Goal: Task Accomplishment & Management: Complete application form

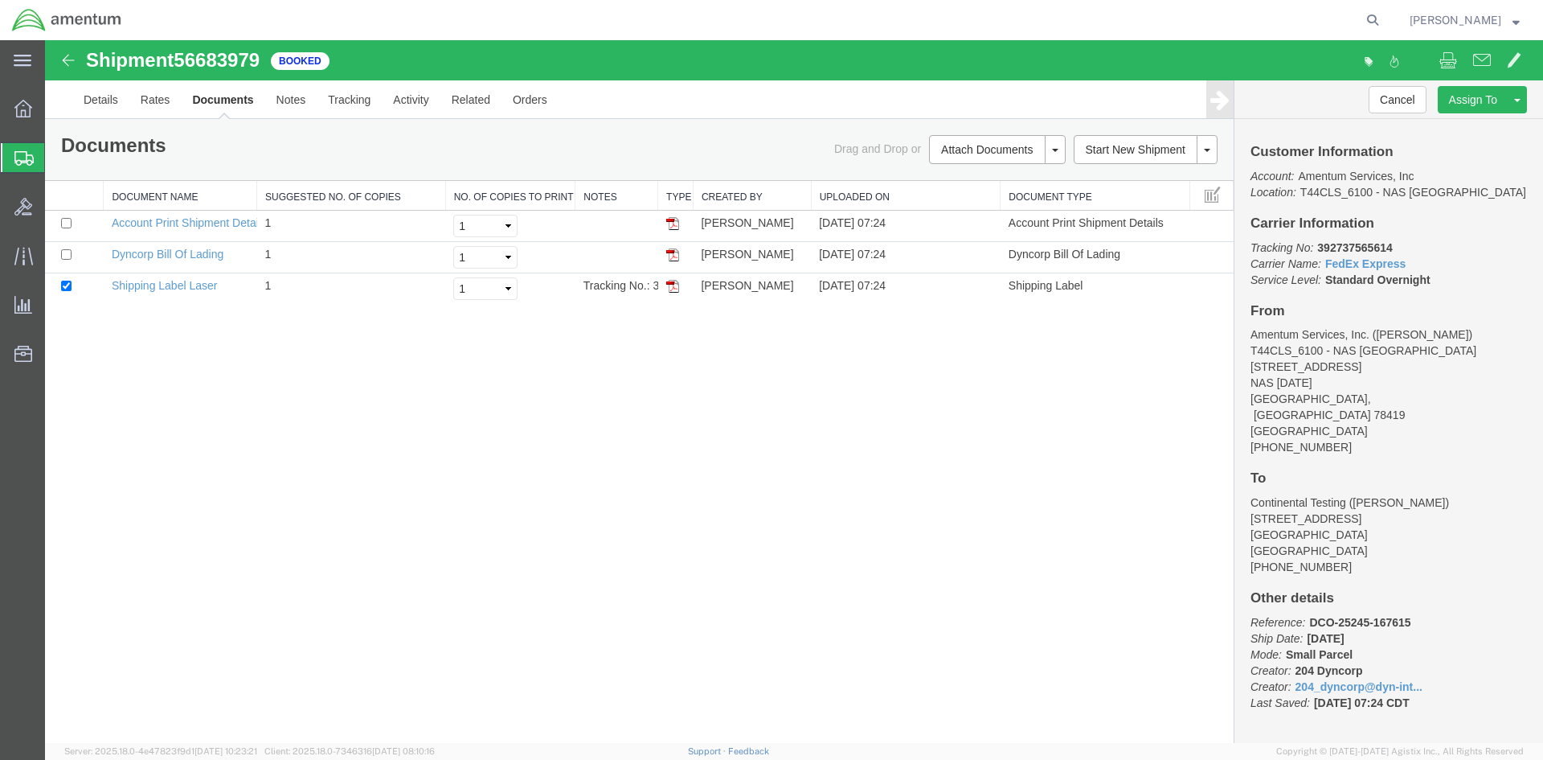
click at [11, 154] on div at bounding box center [23, 157] width 45 height 29
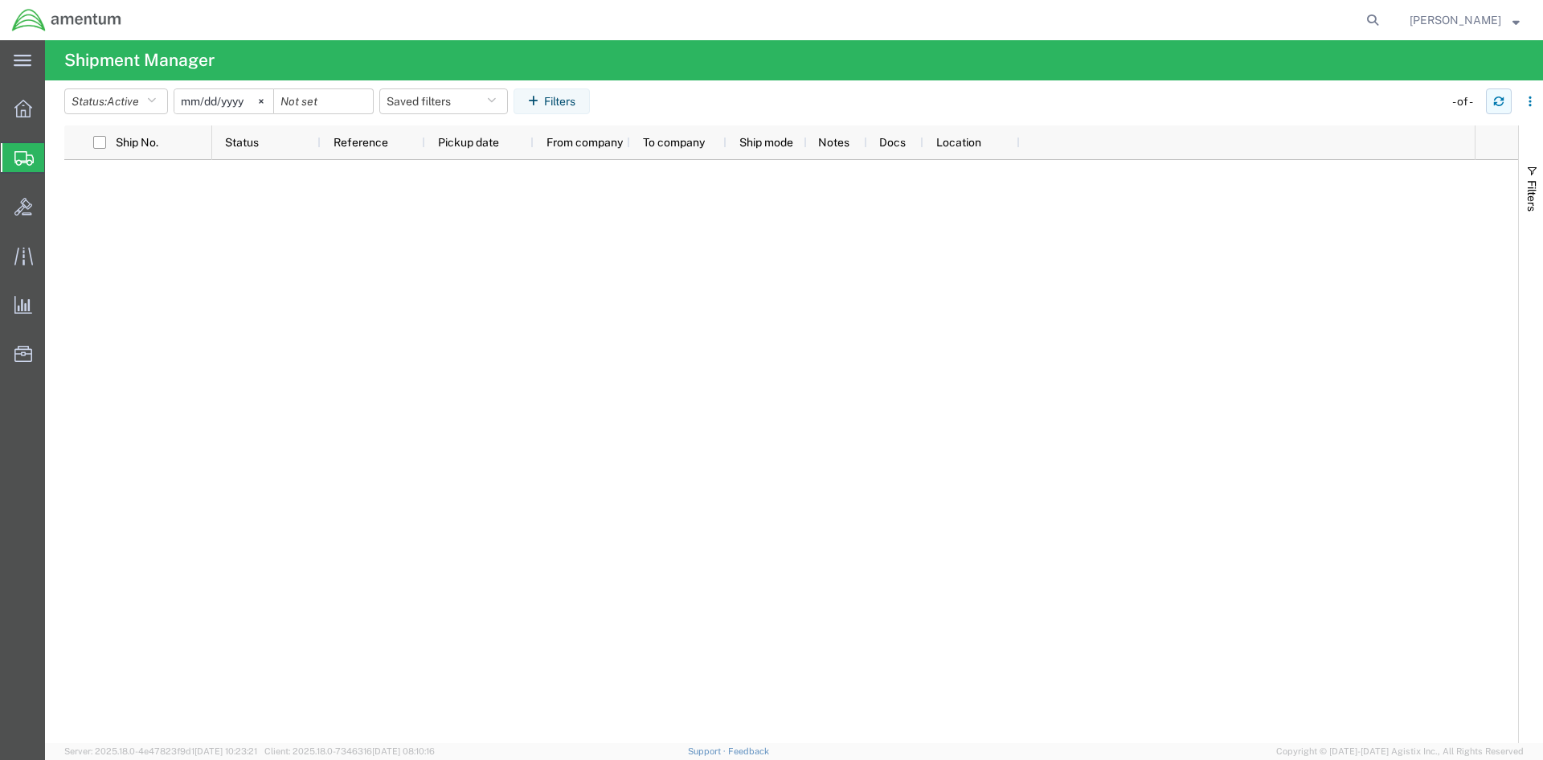
click at [1497, 97] on icon "button" at bounding box center [1499, 98] width 10 height 4
click at [23, 162] on icon at bounding box center [23, 158] width 19 height 14
click at [57, 164] on span "Shipments" at bounding box center [50, 157] width 13 height 32
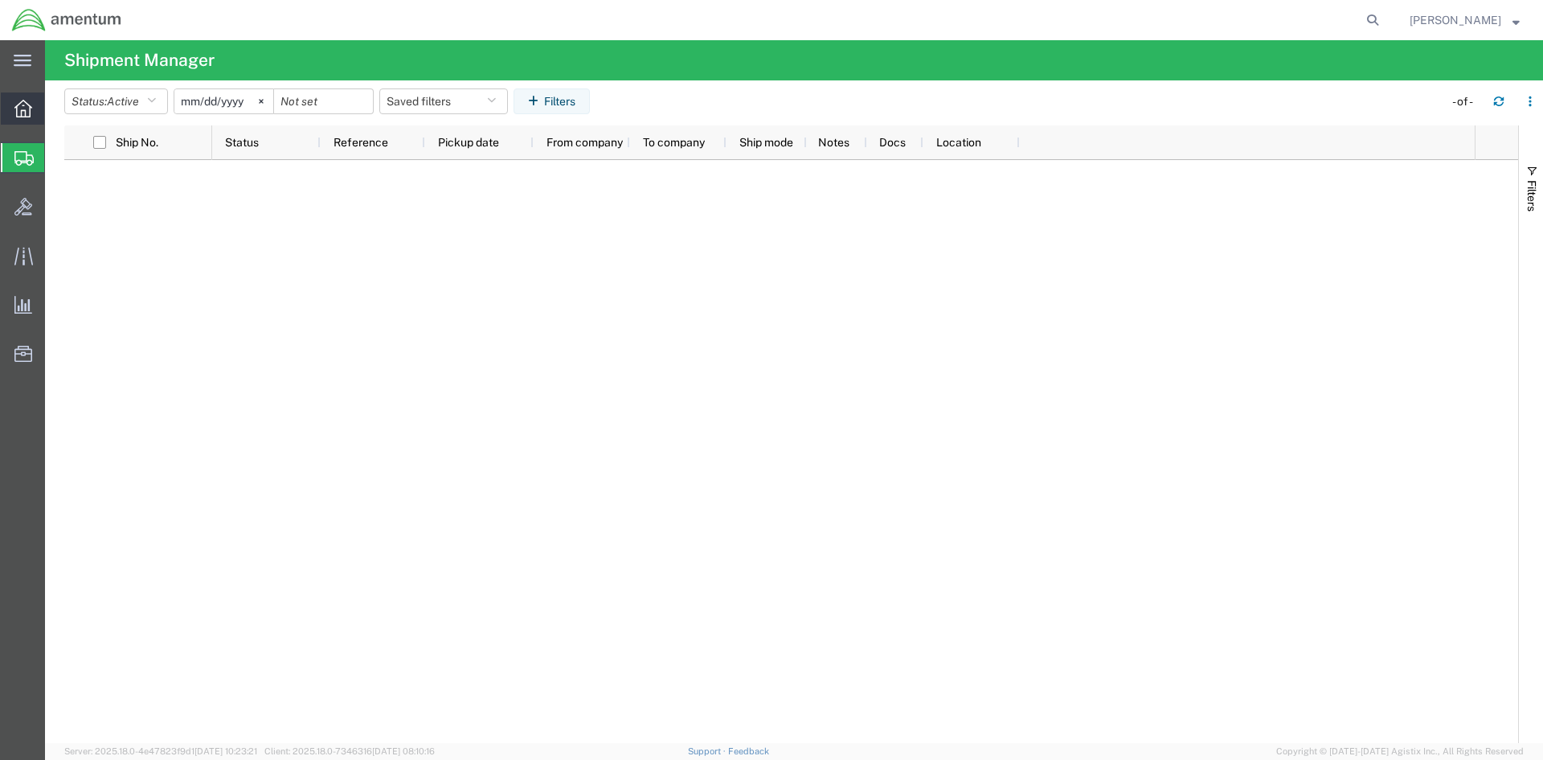
click at [24, 121] on div at bounding box center [23, 108] width 45 height 32
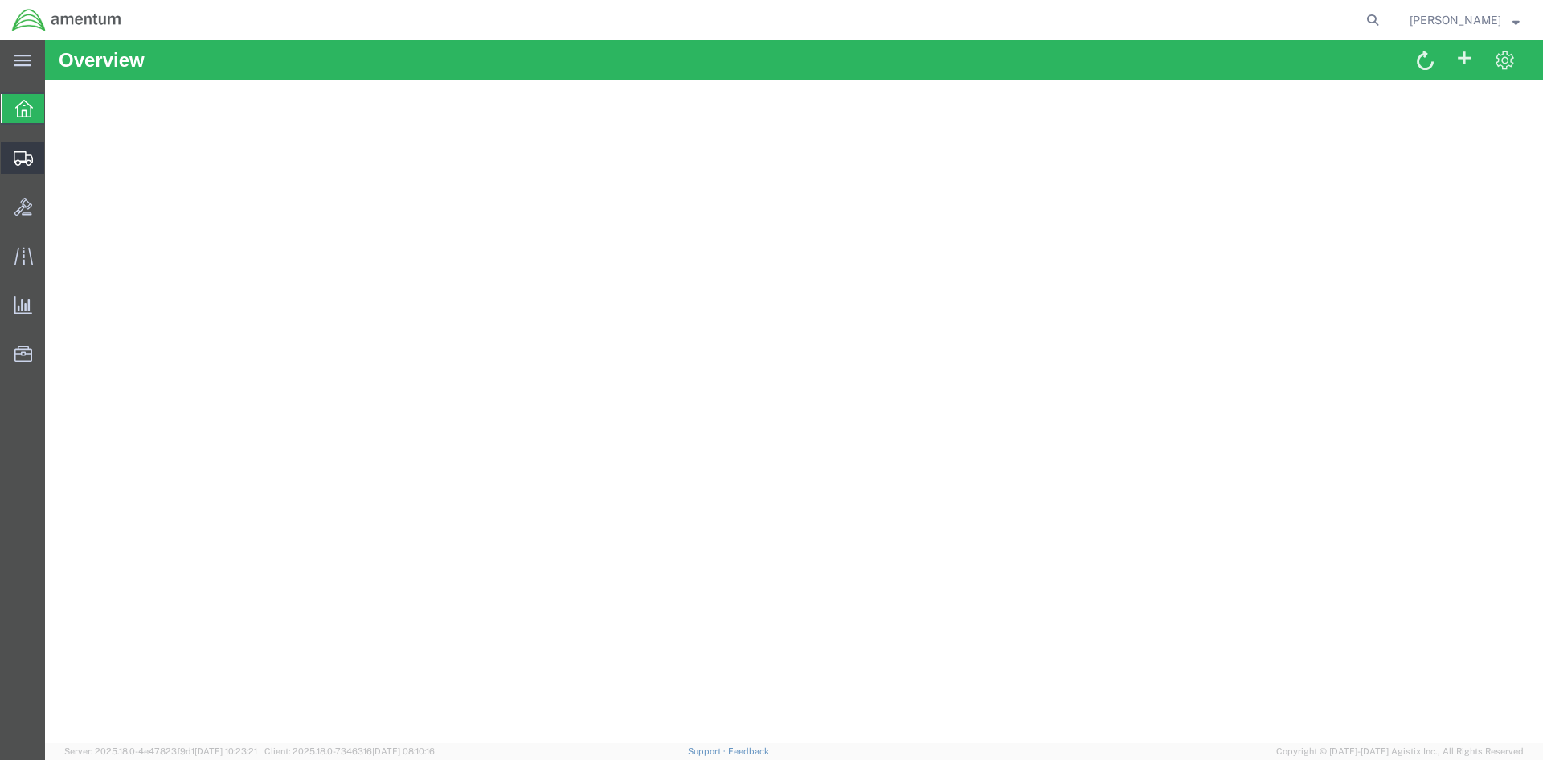
click at [22, 151] on icon at bounding box center [23, 158] width 19 height 14
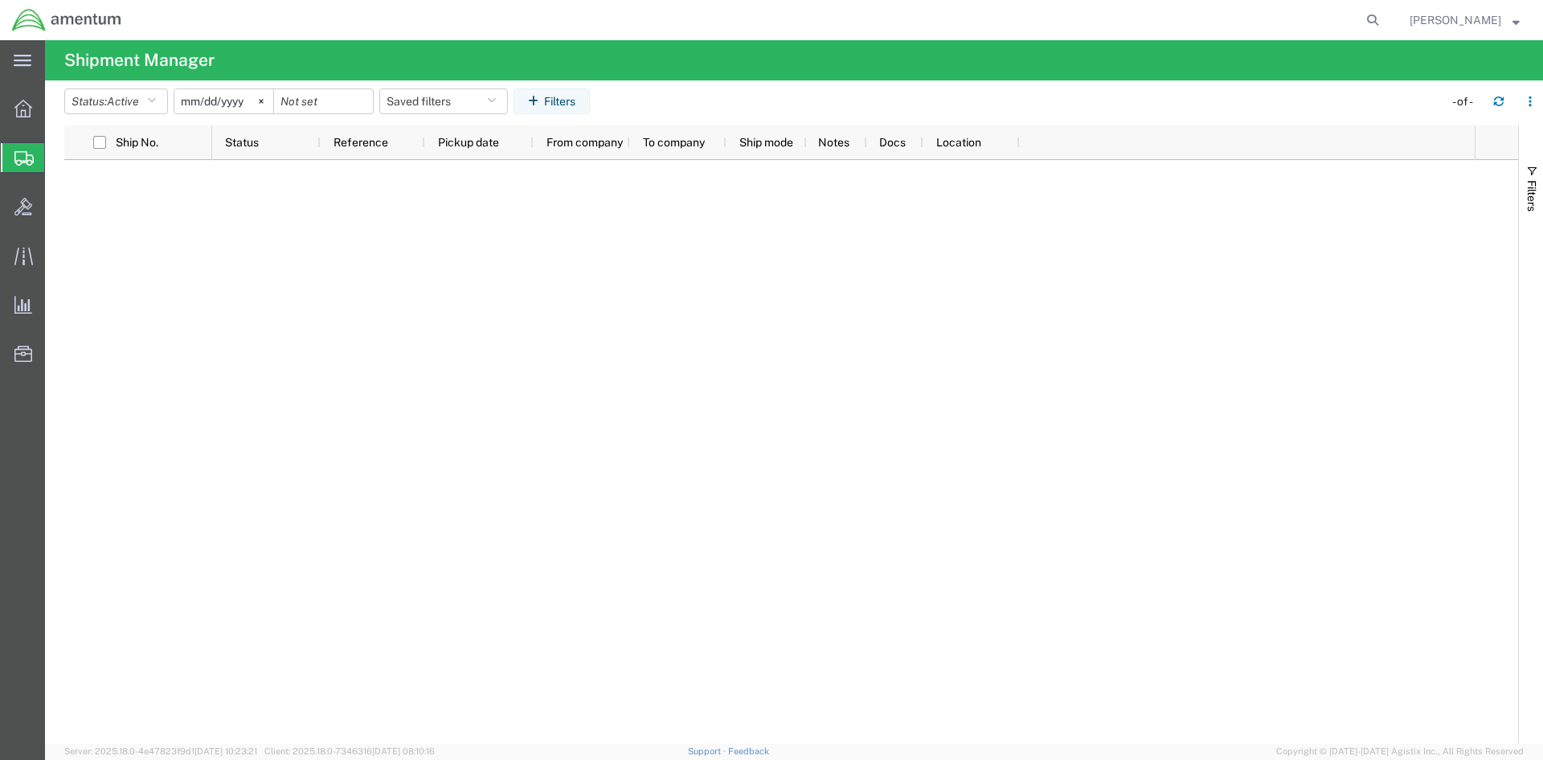
click at [57, 158] on span "Shipments" at bounding box center [50, 157] width 13 height 32
click at [14, 150] on div at bounding box center [23, 157] width 45 height 29
click at [57, 155] on span "Shipments" at bounding box center [50, 157] width 13 height 32
click at [1499, 104] on icon "button" at bounding box center [1498, 101] width 11 height 11
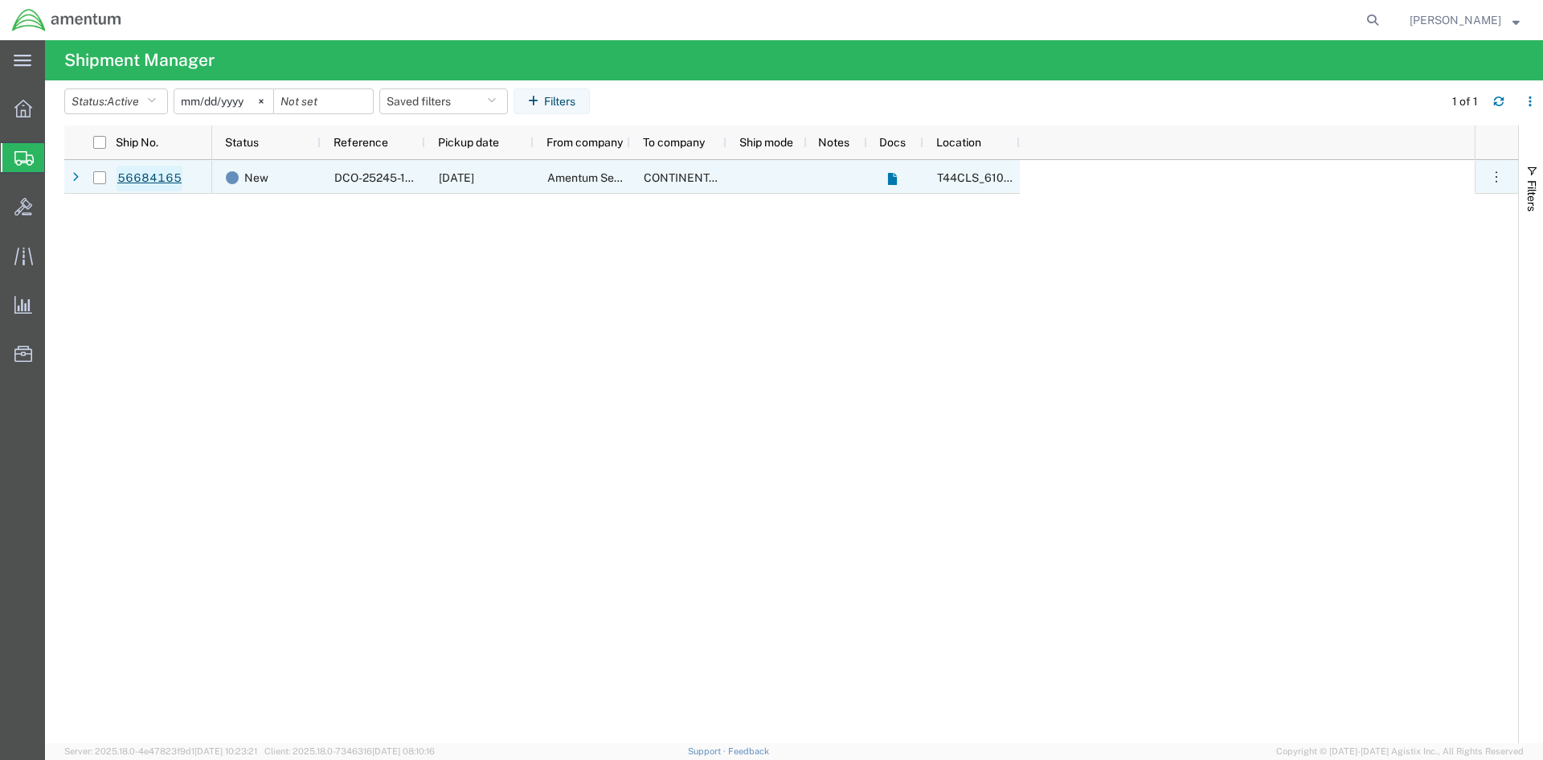
click at [153, 183] on link "56684165" at bounding box center [150, 179] width 66 height 26
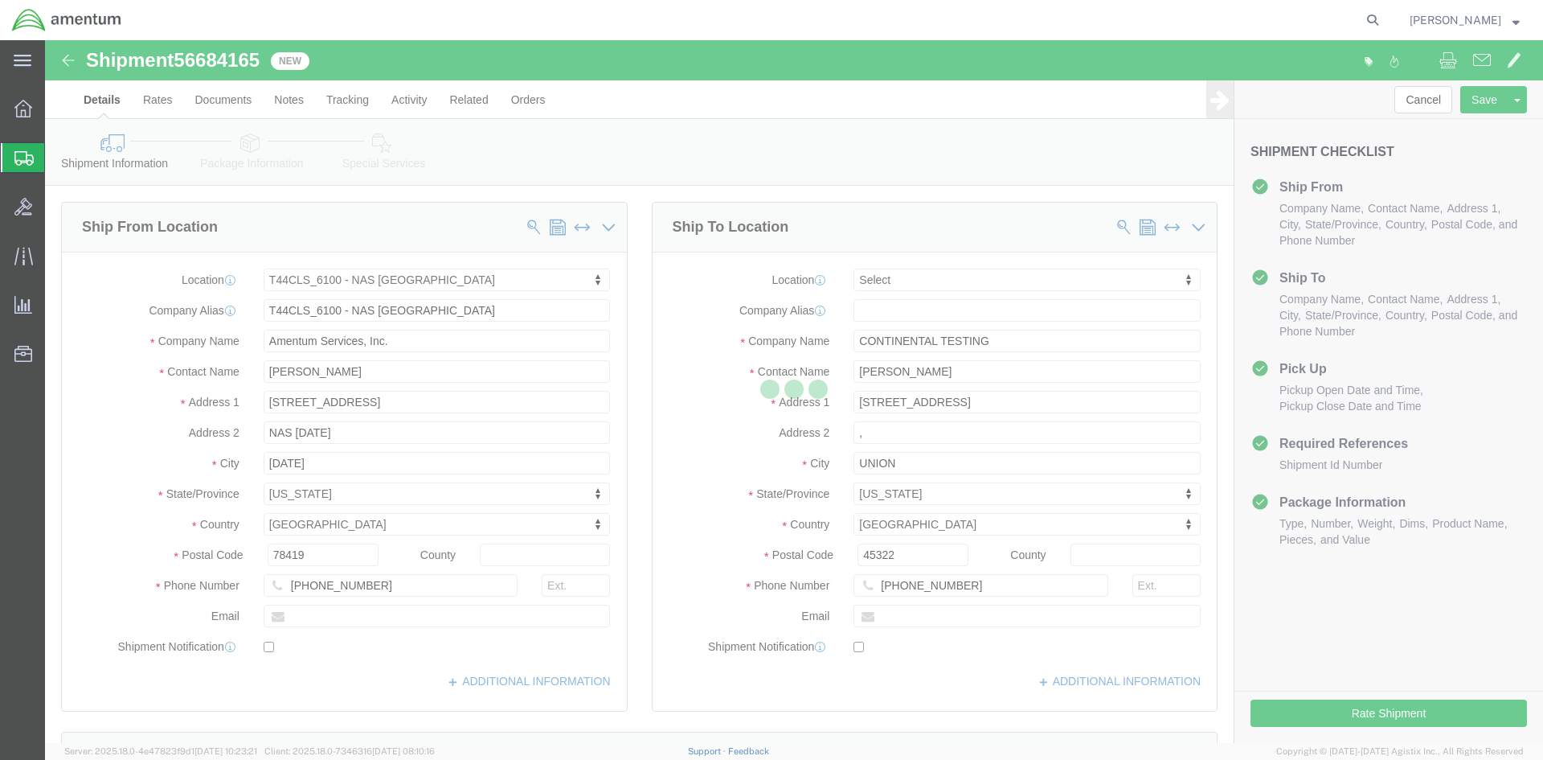
select select "42673"
select select
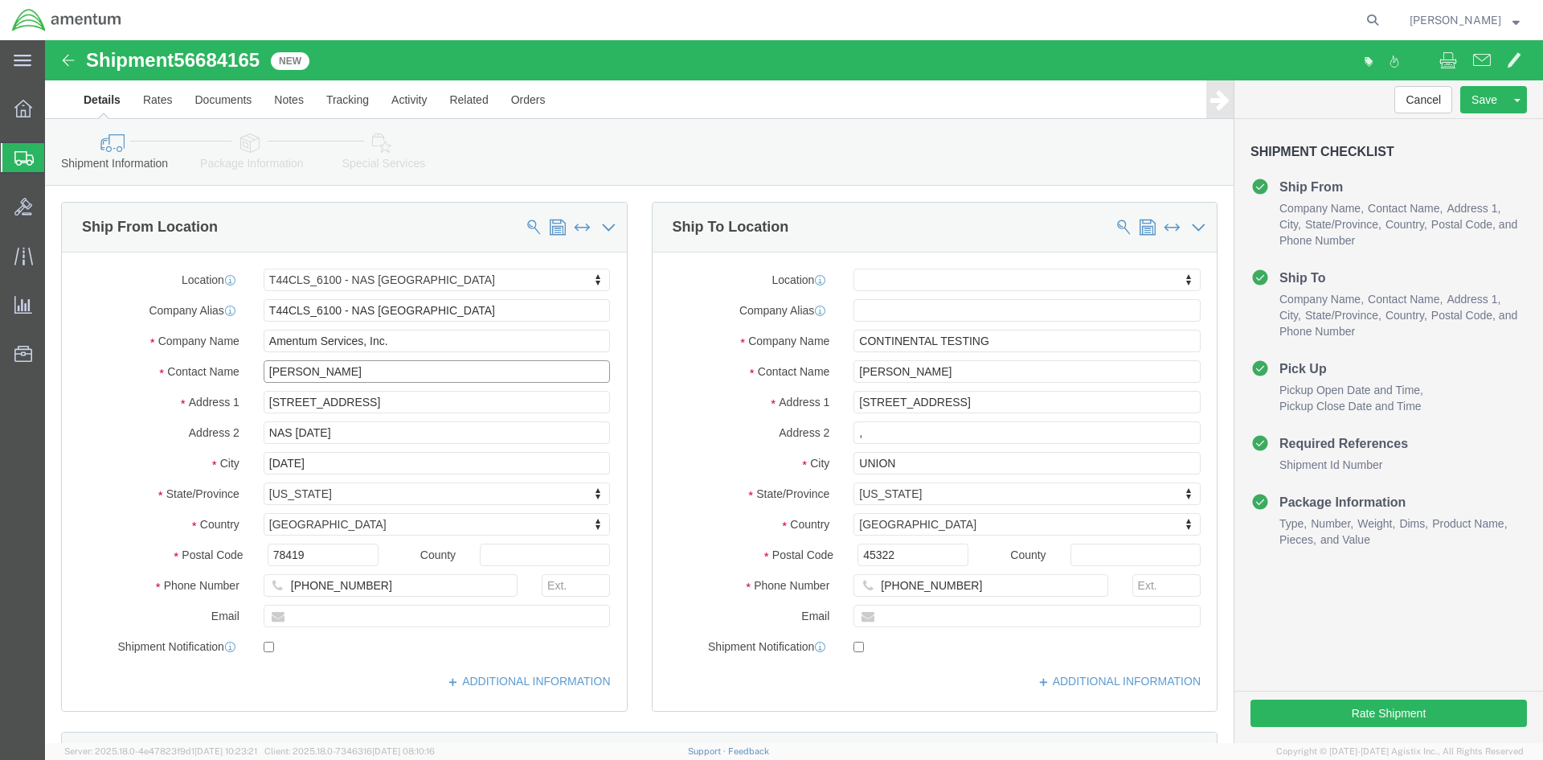
click input "[PERSON_NAME]"
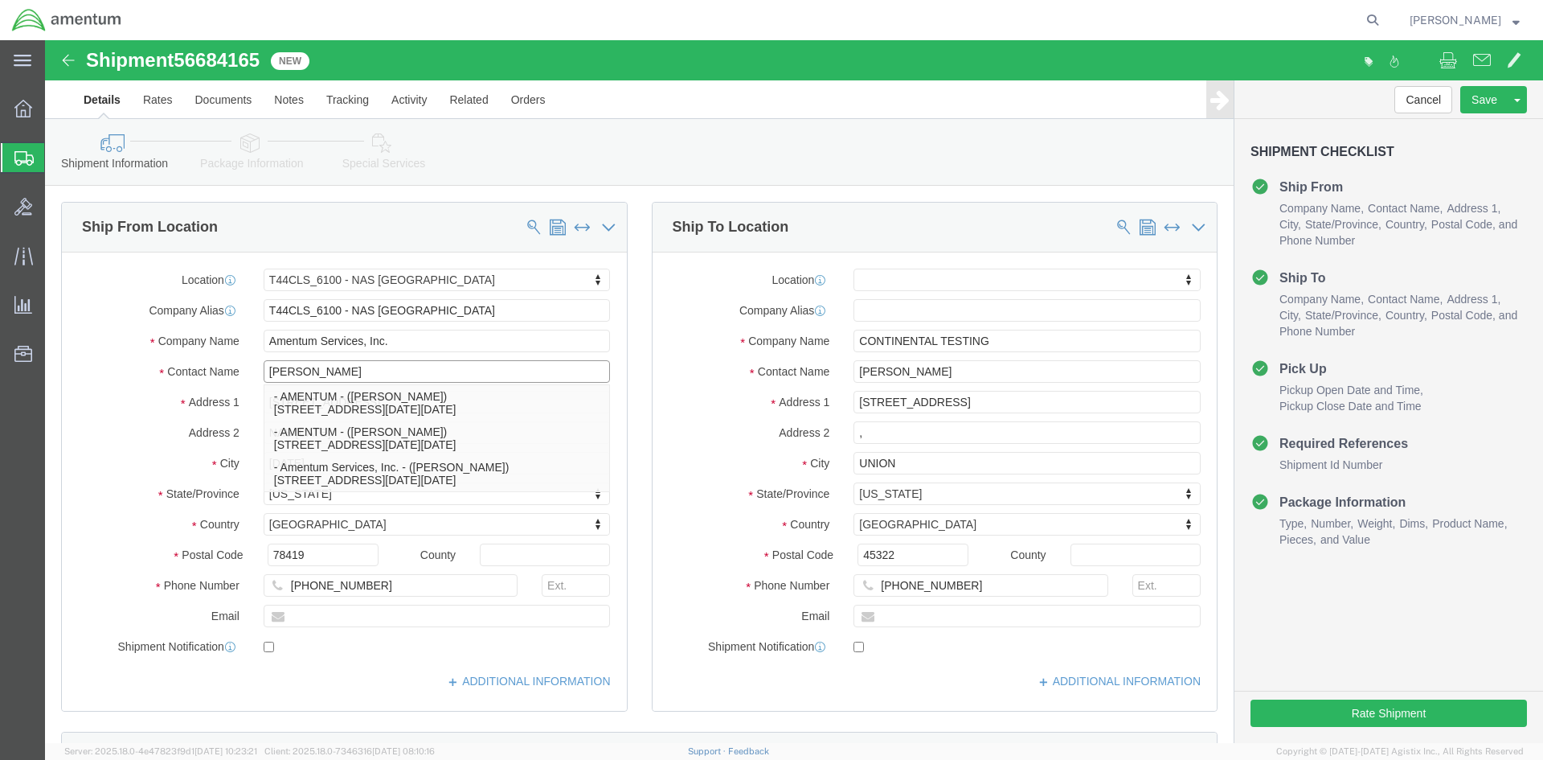
type input "[PERSON_NAME]"
click input "[PHONE_NUMBER]"
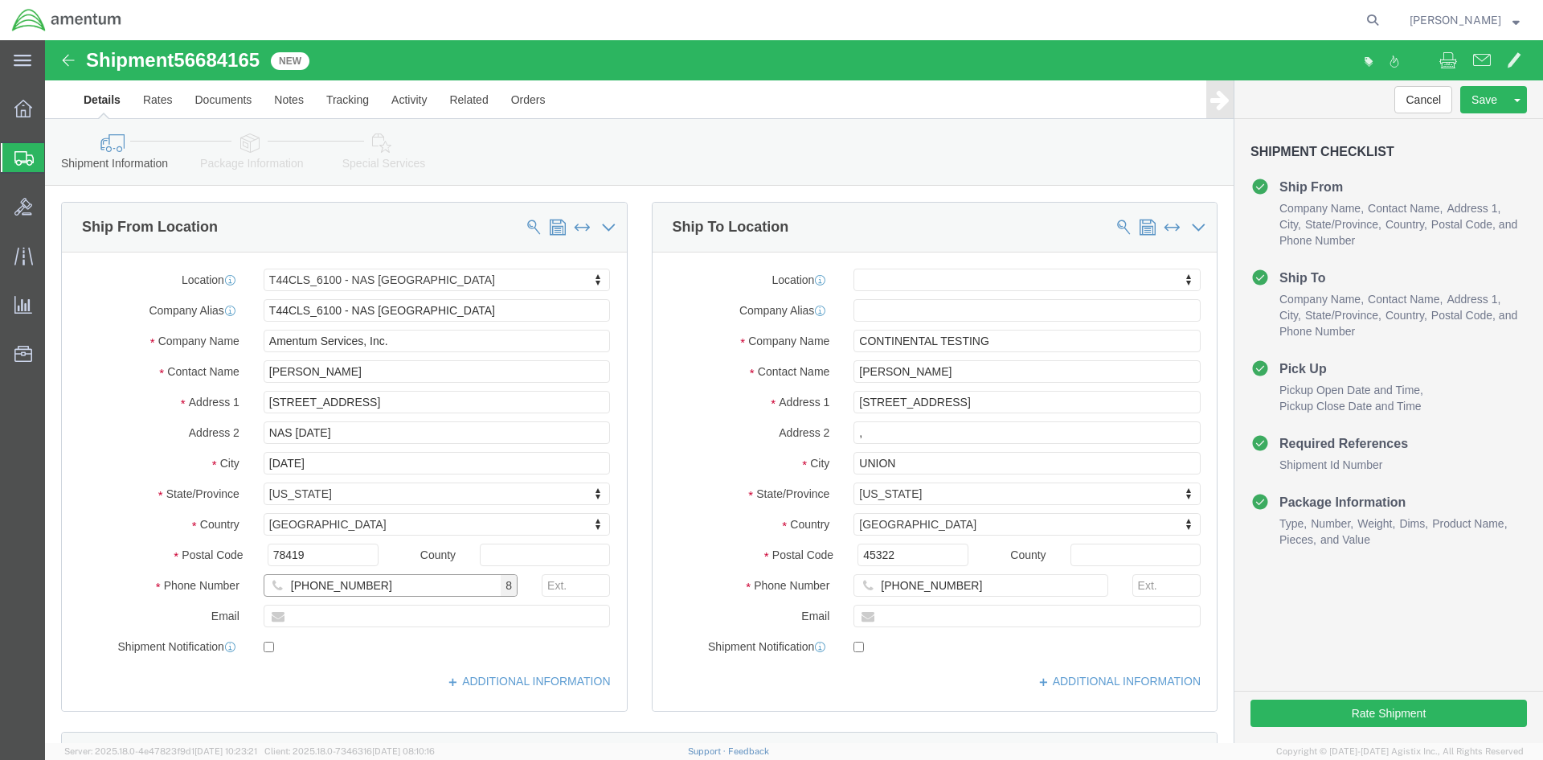
type input "[PHONE_NUMBER]"
click input ","
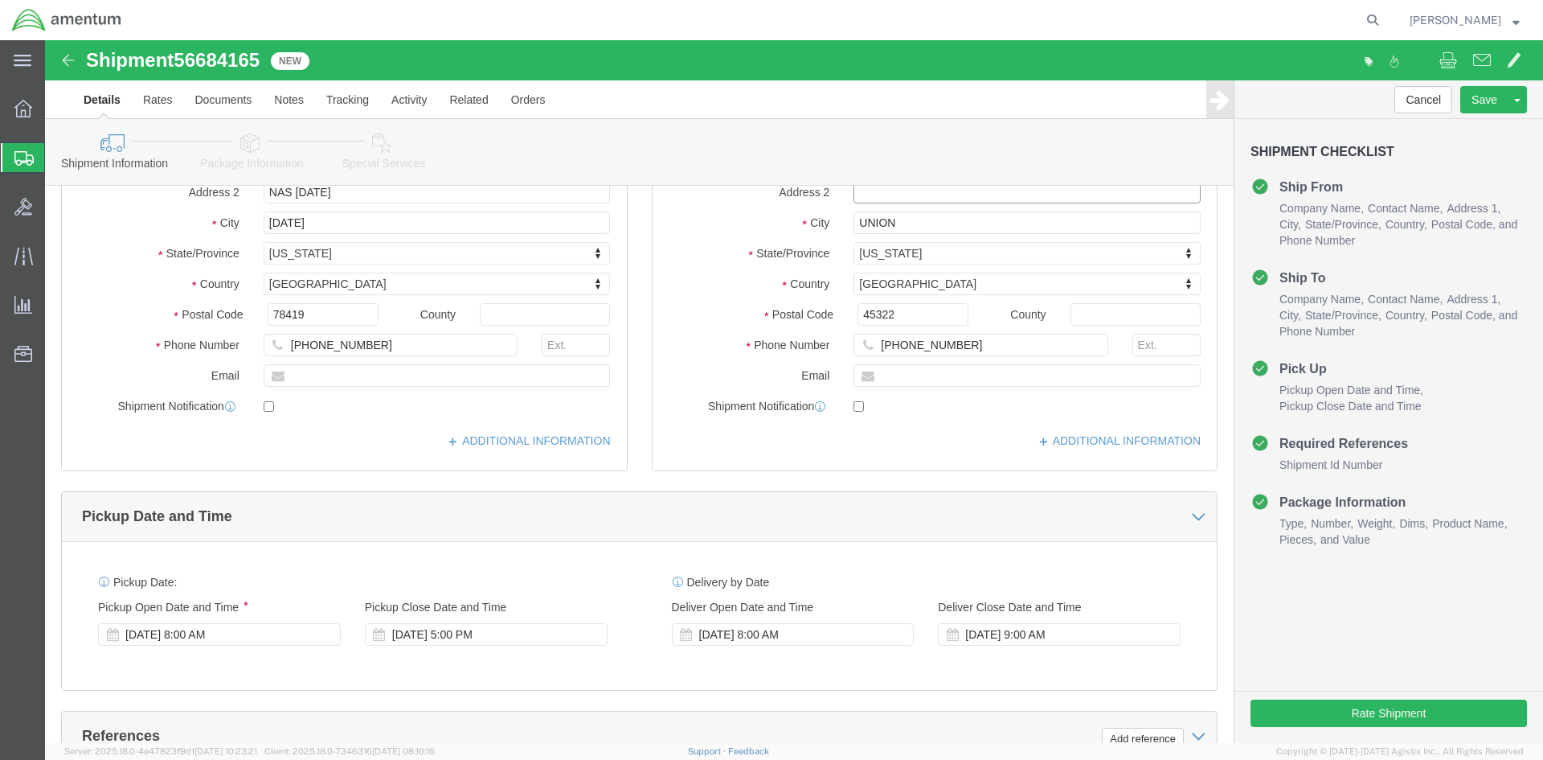
scroll to position [241, 0]
click button "Rate Shipment"
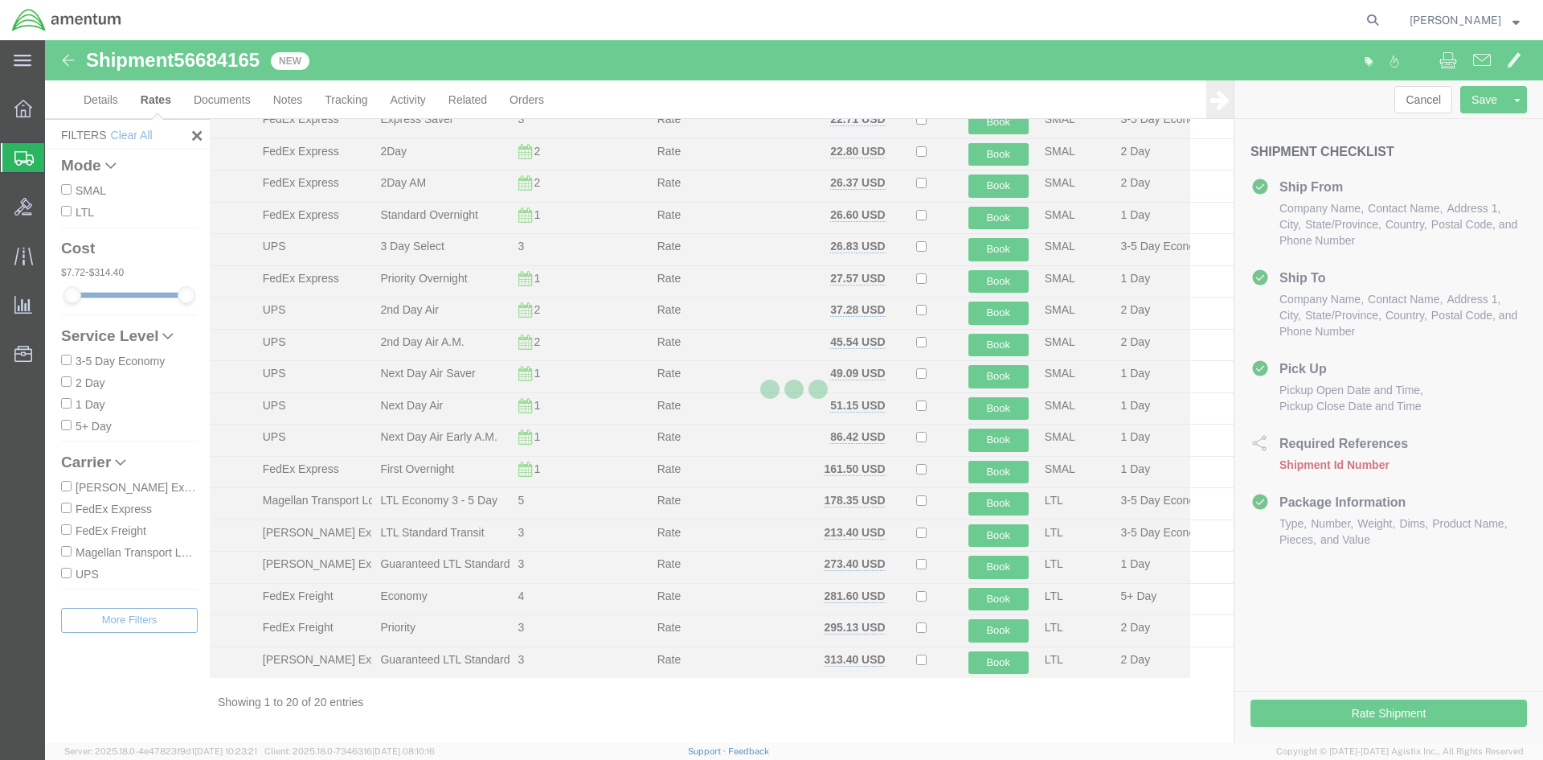
scroll to position [138, 0]
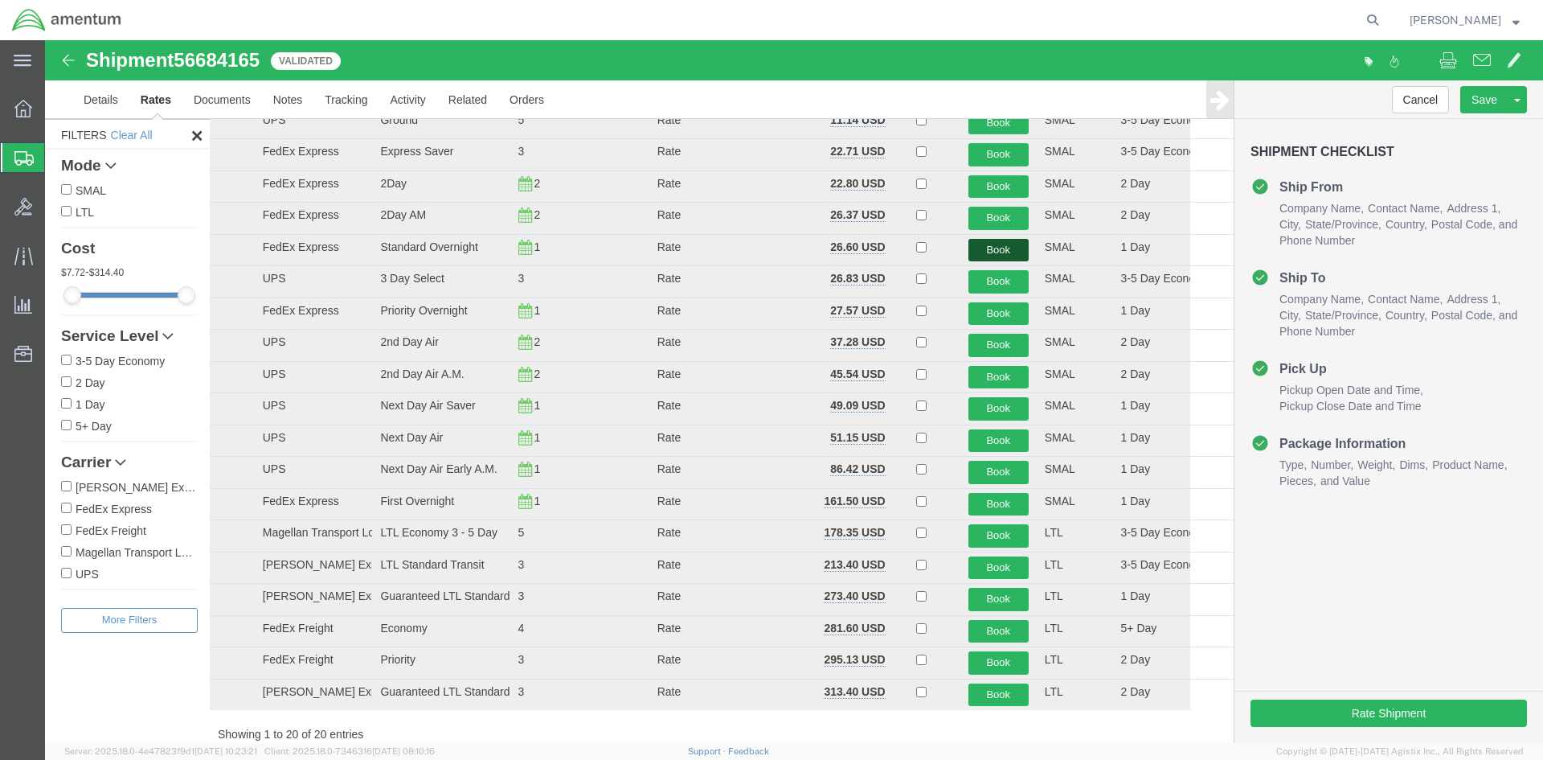
click at [986, 248] on button "Book" at bounding box center [999, 250] width 60 height 23
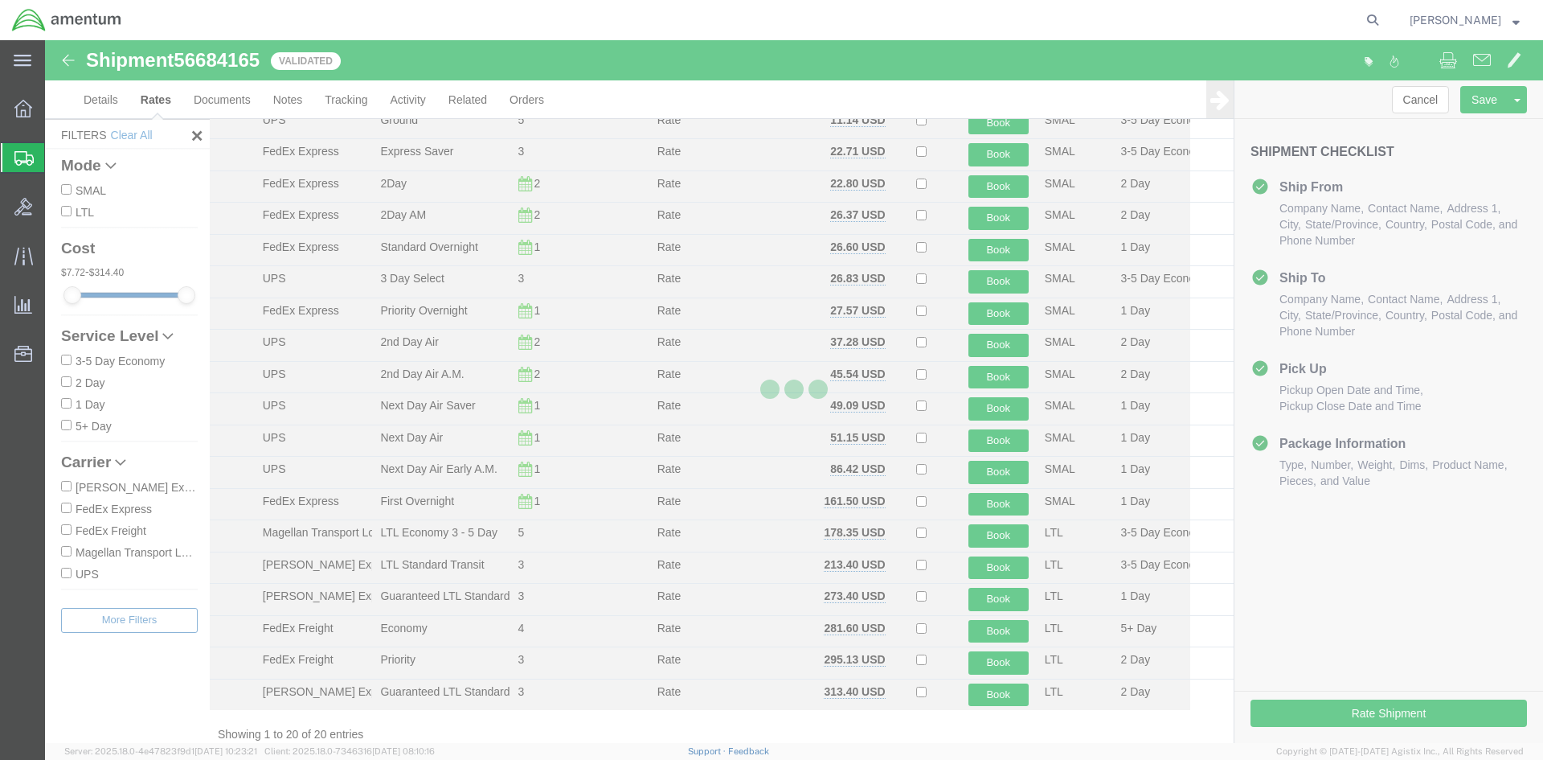
scroll to position [0, 0]
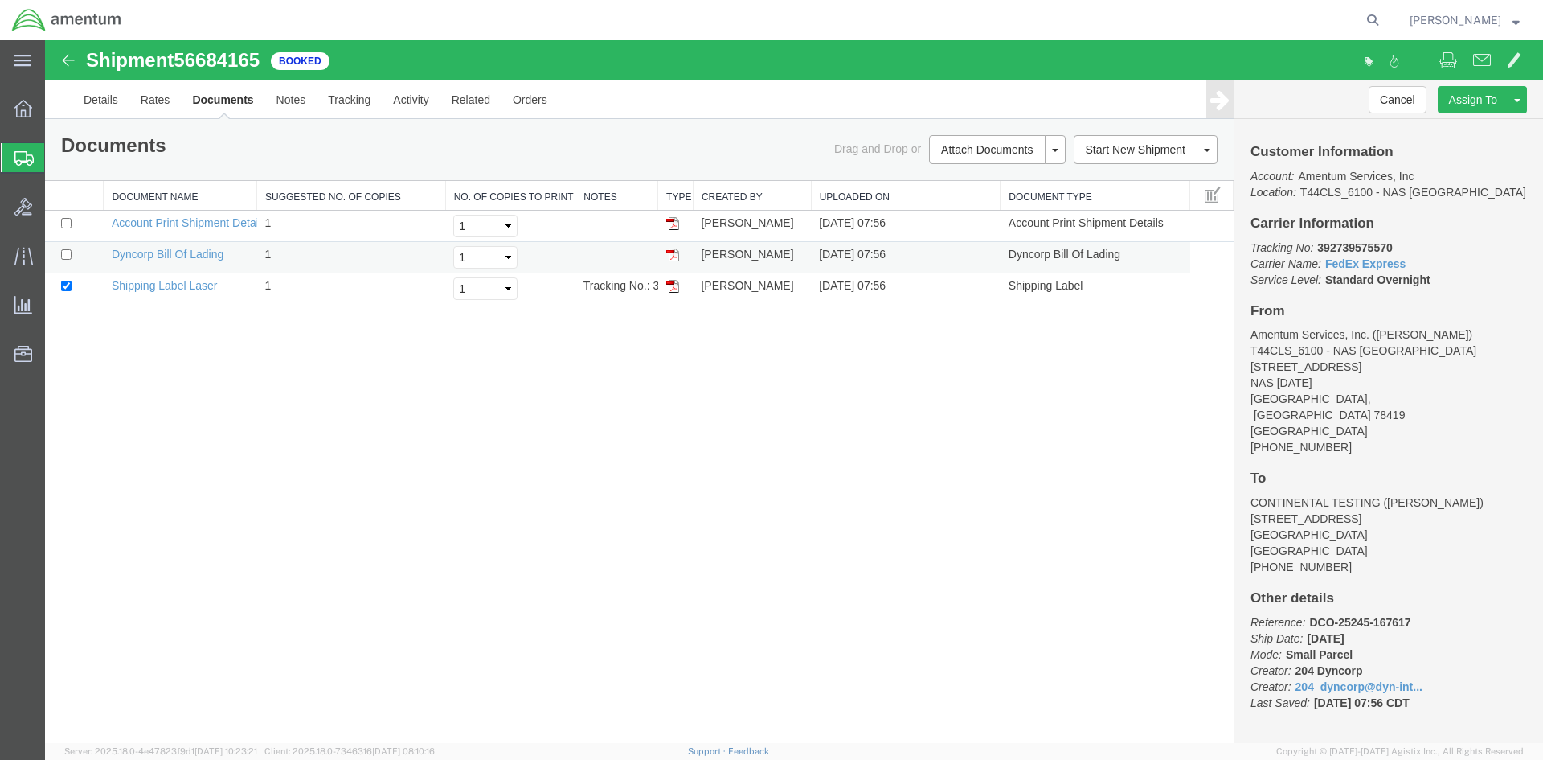
click at [673, 256] on img at bounding box center [672, 254] width 13 height 13
click at [676, 281] on img at bounding box center [672, 286] width 13 height 13
click at [671, 289] on img at bounding box center [672, 286] width 13 height 13
click at [21, 158] on icon at bounding box center [23, 158] width 19 height 14
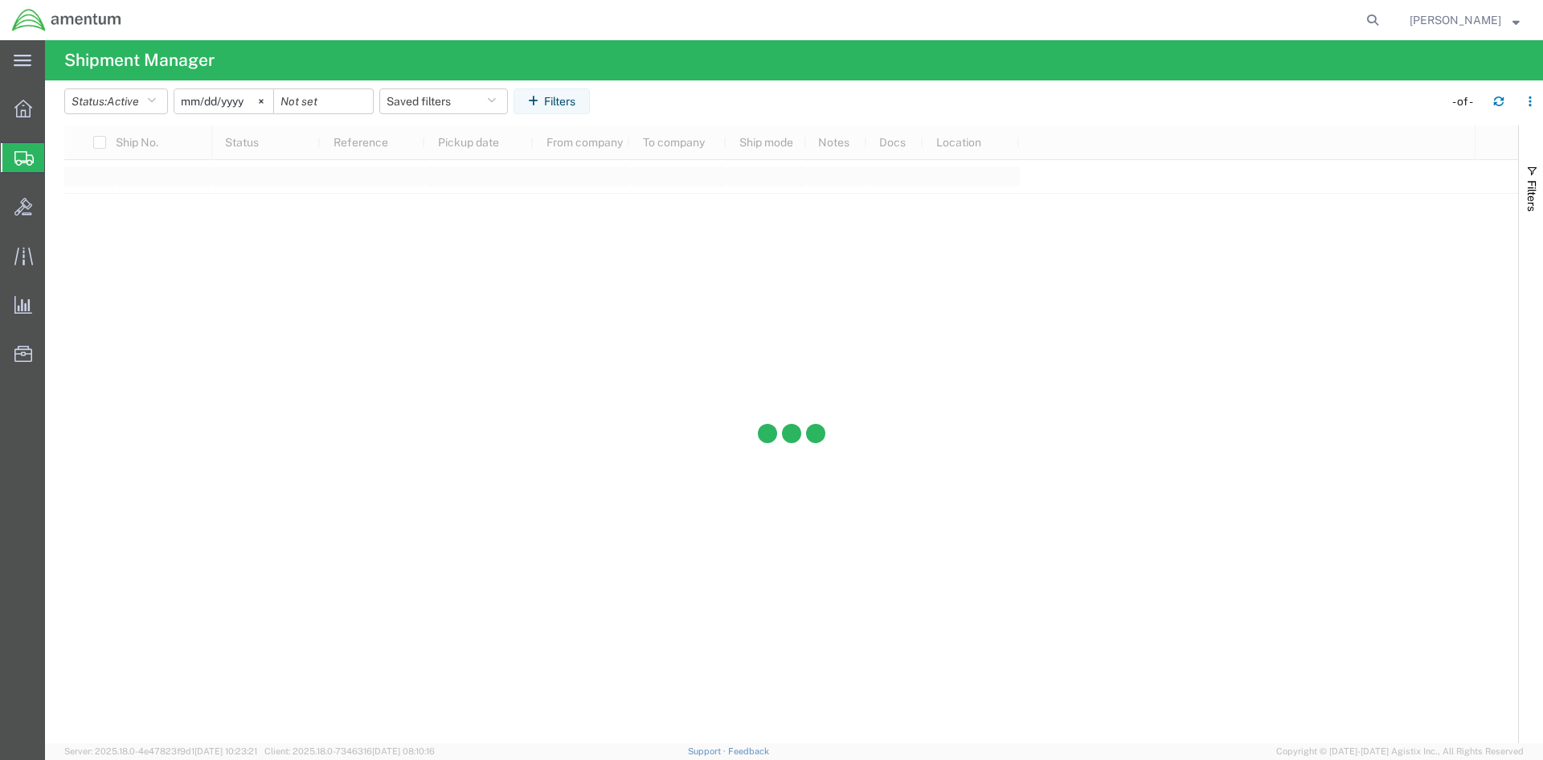
click at [22, 158] on icon at bounding box center [23, 158] width 19 height 14
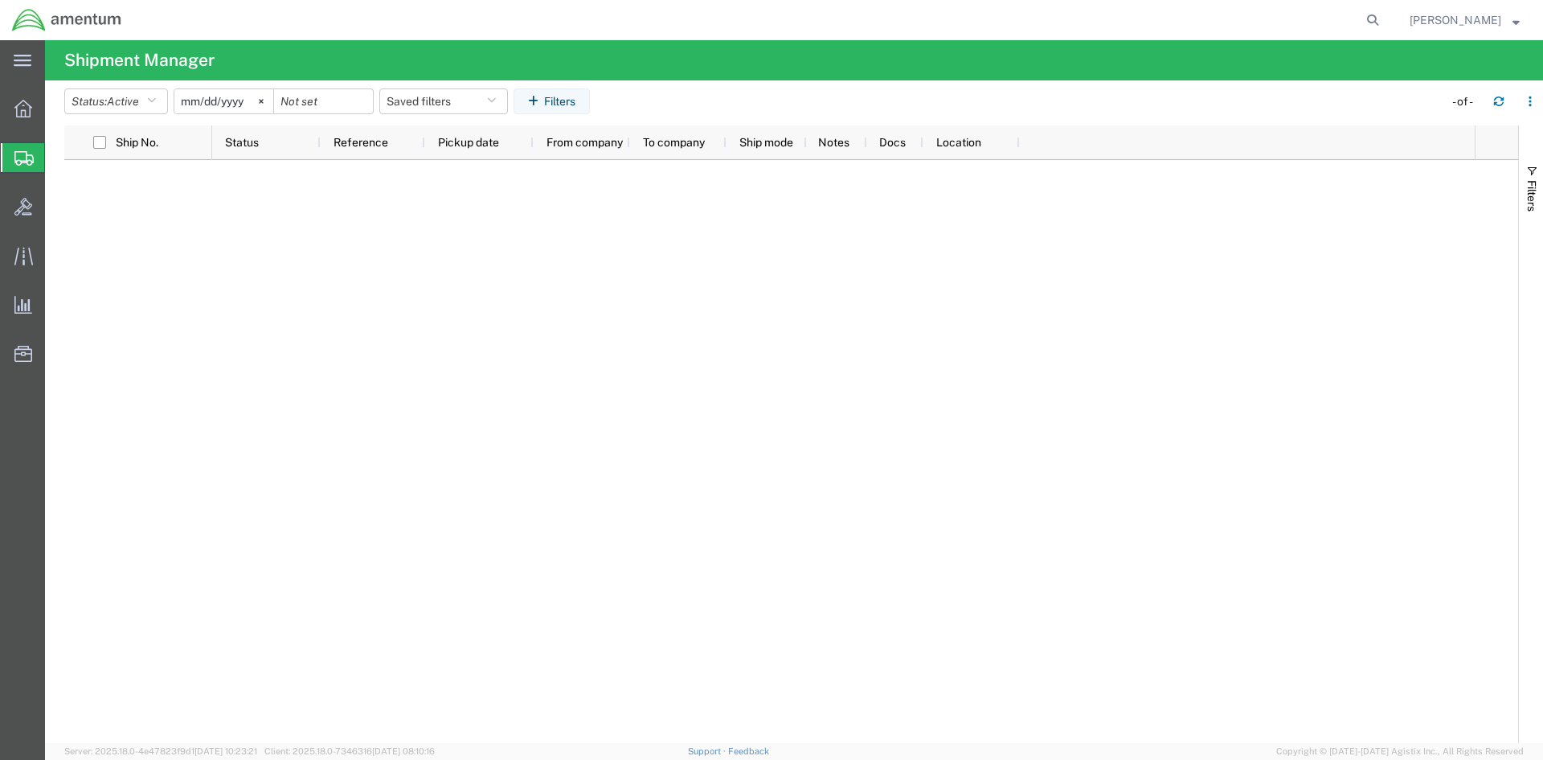
click at [23, 158] on icon at bounding box center [23, 158] width 19 height 14
click at [57, 158] on span "Shipments" at bounding box center [50, 157] width 13 height 32
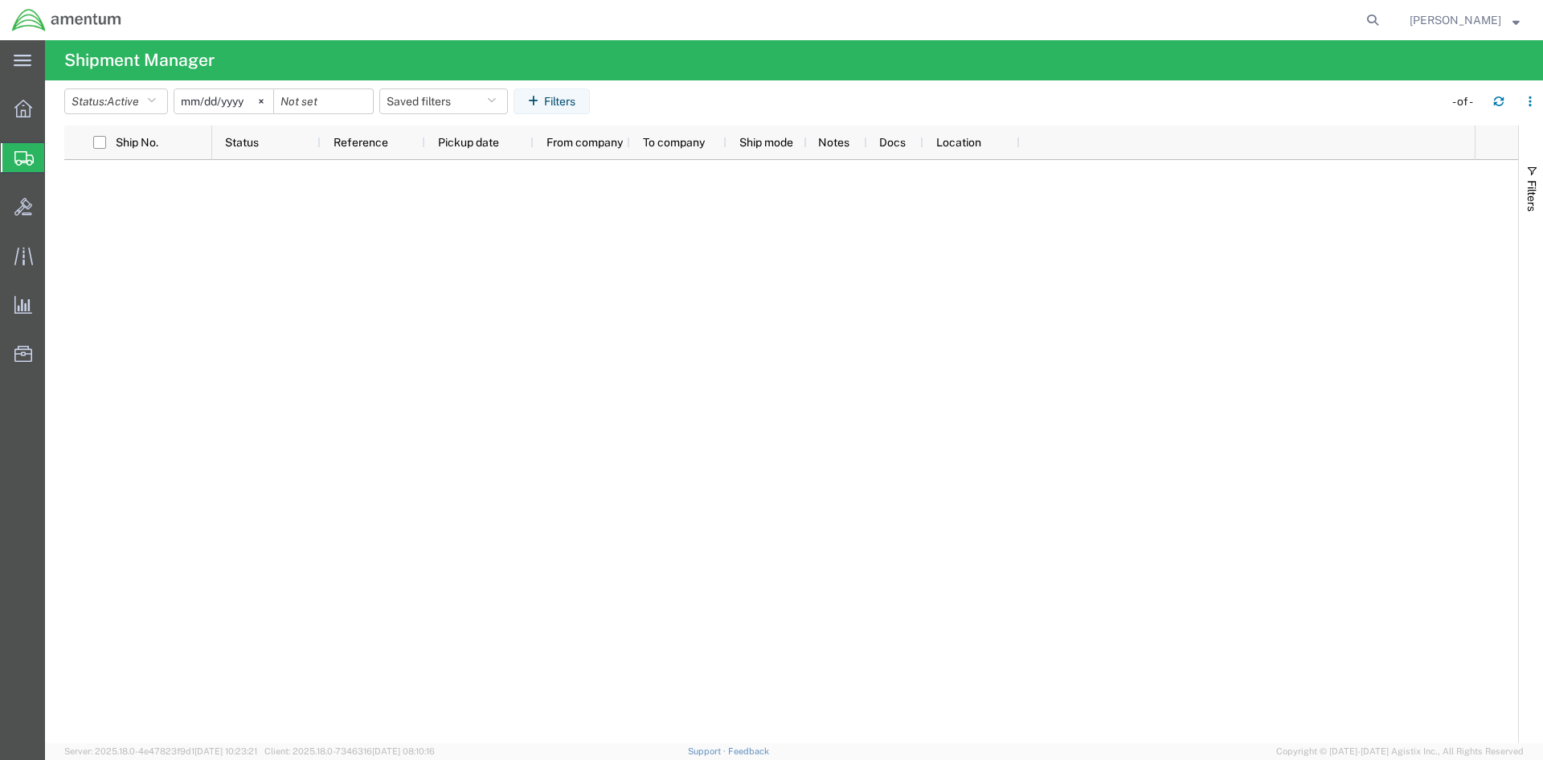
click at [30, 162] on icon at bounding box center [23, 158] width 19 height 14
click at [57, 158] on span "Shipments" at bounding box center [50, 157] width 13 height 32
click at [1503, 104] on icon "button" at bounding box center [1498, 101] width 11 height 11
click at [1495, 104] on icon "button" at bounding box center [1499, 104] width 10 height 4
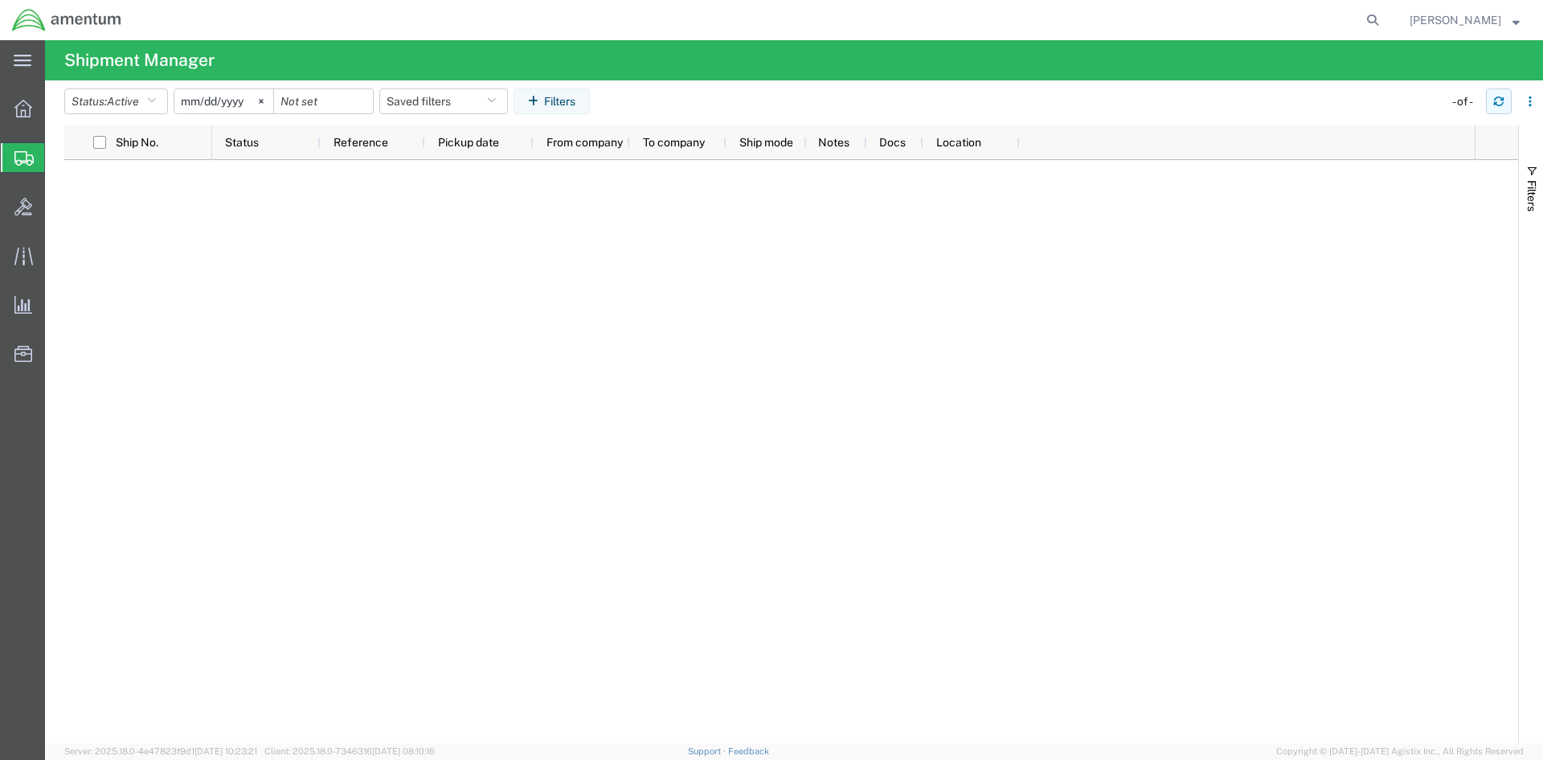
click at [1497, 101] on icon "button" at bounding box center [1498, 101] width 11 height 11
click at [27, 111] on icon at bounding box center [23, 109] width 18 height 18
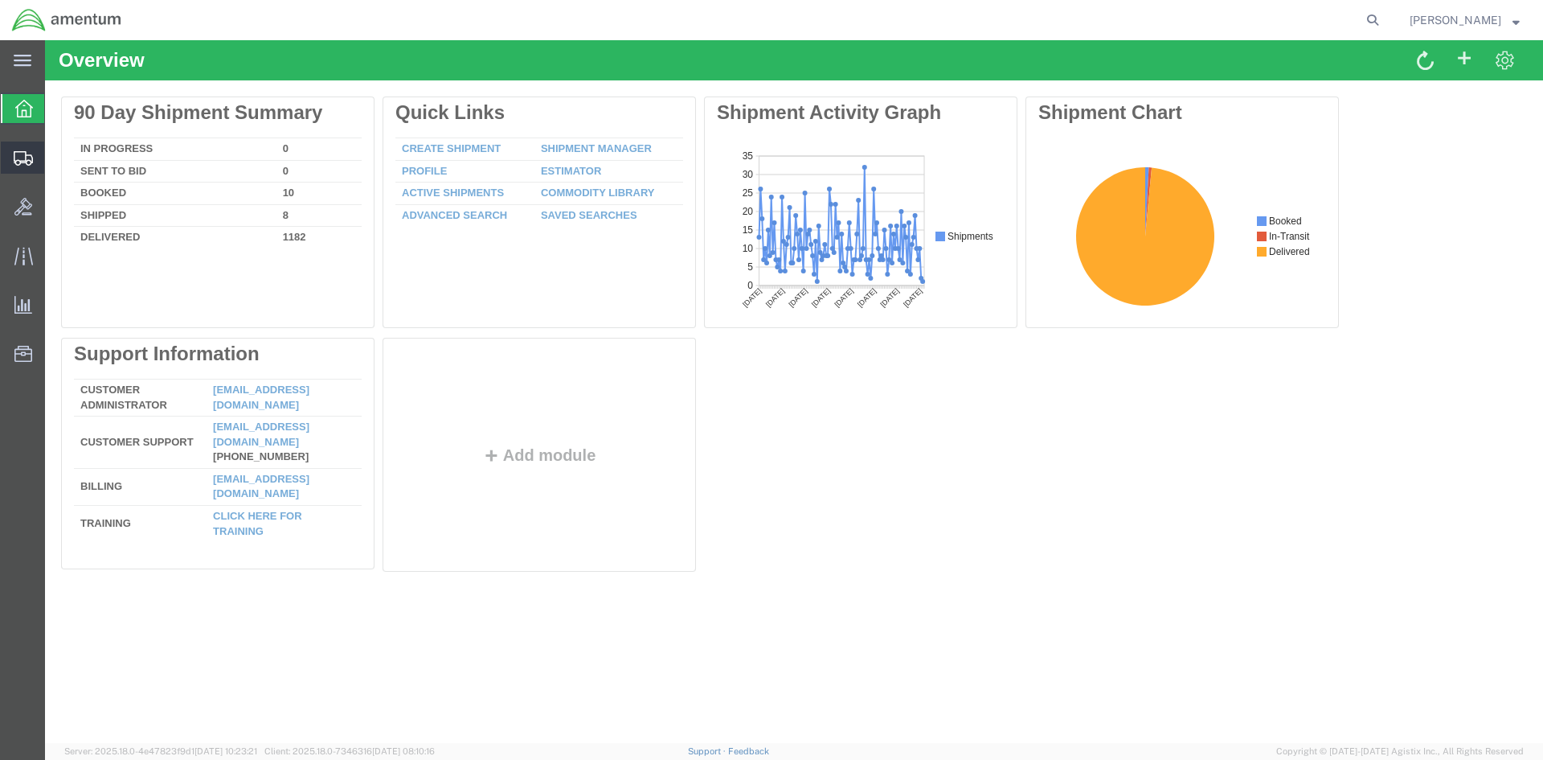
click at [27, 154] on icon at bounding box center [23, 158] width 19 height 14
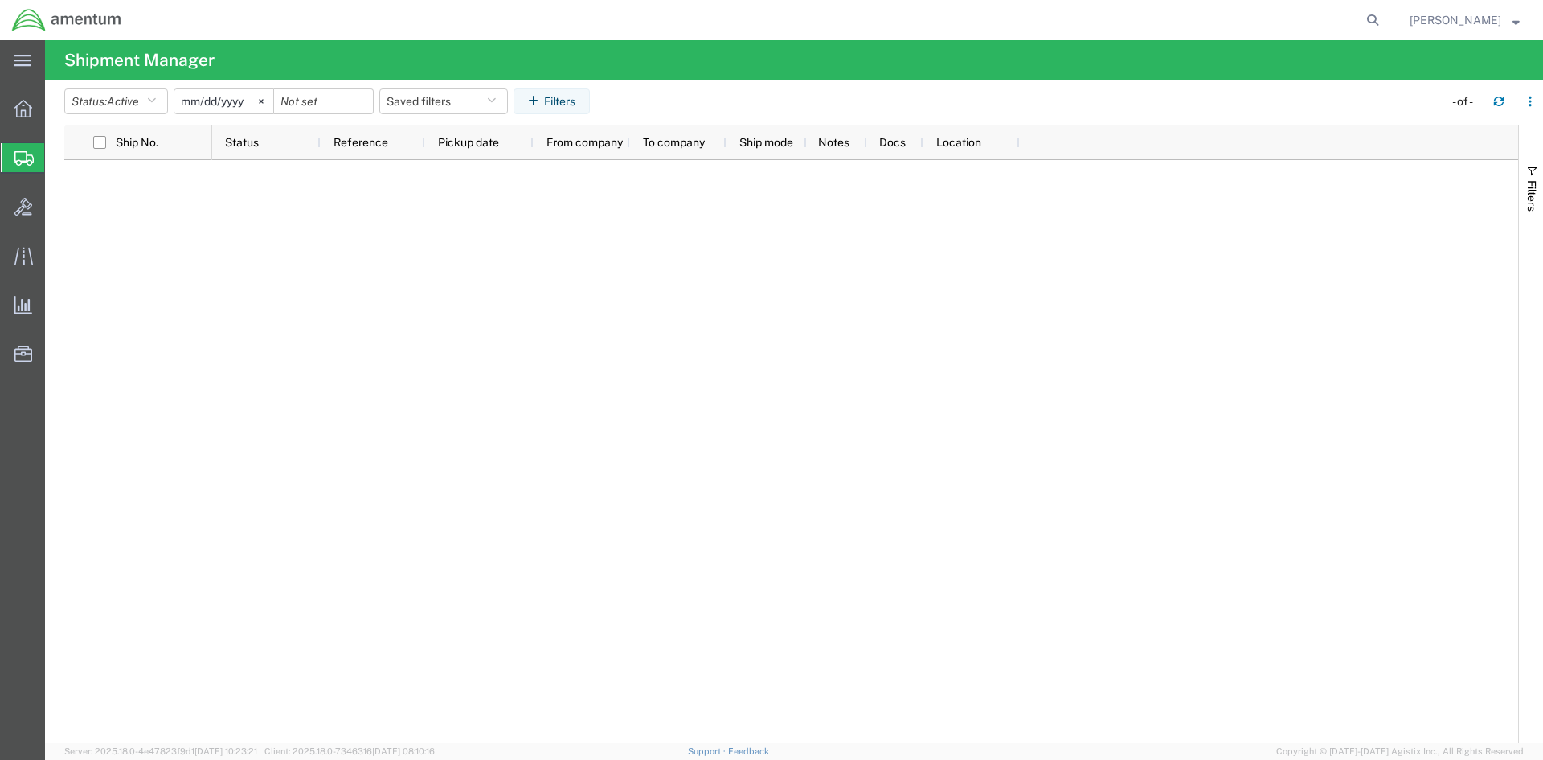
click at [57, 156] on span "Shipments" at bounding box center [50, 157] width 13 height 32
click at [1506, 96] on button "button" at bounding box center [1499, 101] width 26 height 26
click at [57, 151] on span "Shipments" at bounding box center [50, 157] width 13 height 32
click at [540, 313] on div at bounding box center [843, 451] width 1263 height 583
click at [1487, 98] on button "button" at bounding box center [1499, 101] width 26 height 26
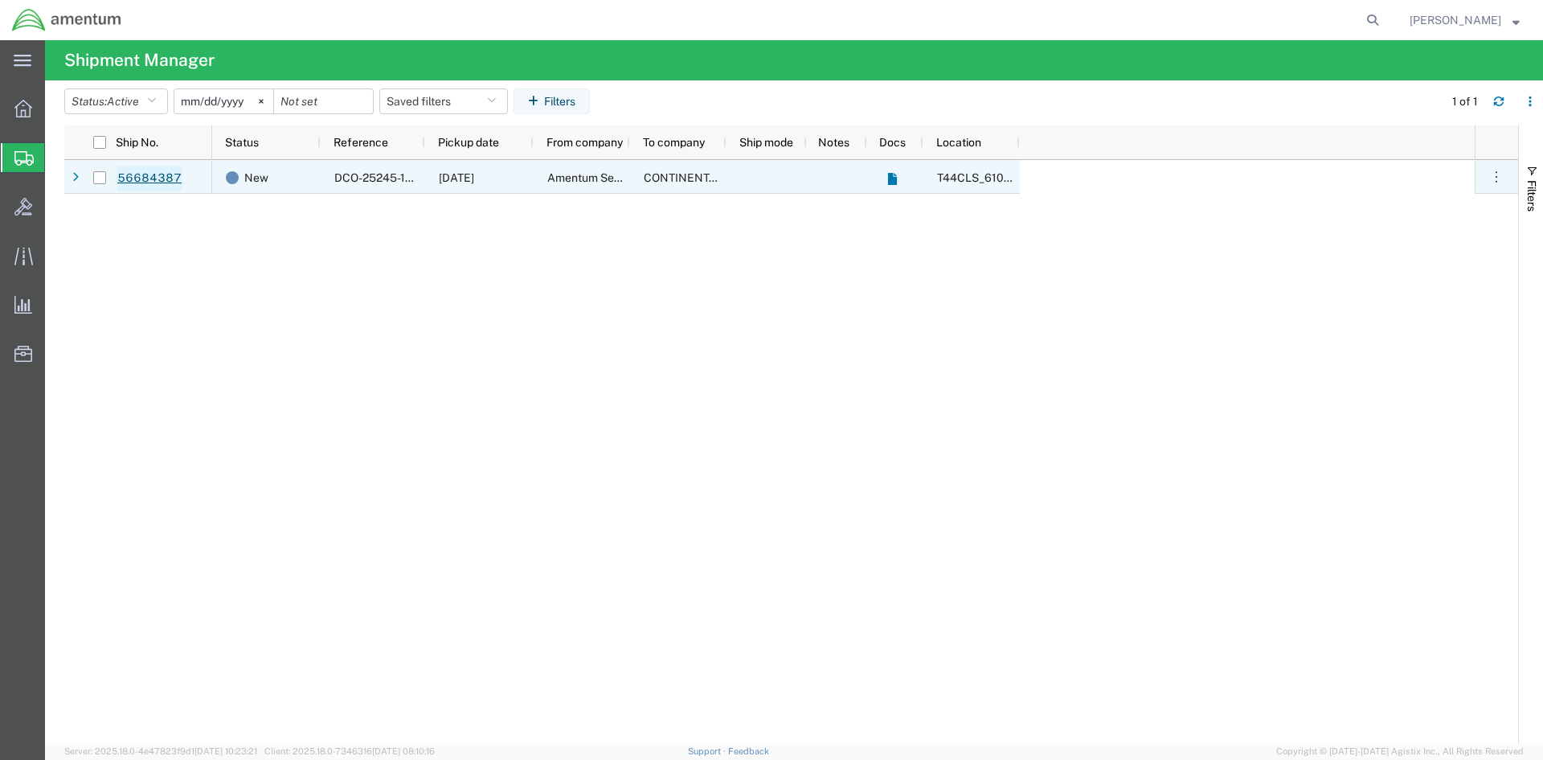
click at [123, 182] on link "56684387" at bounding box center [150, 179] width 66 height 26
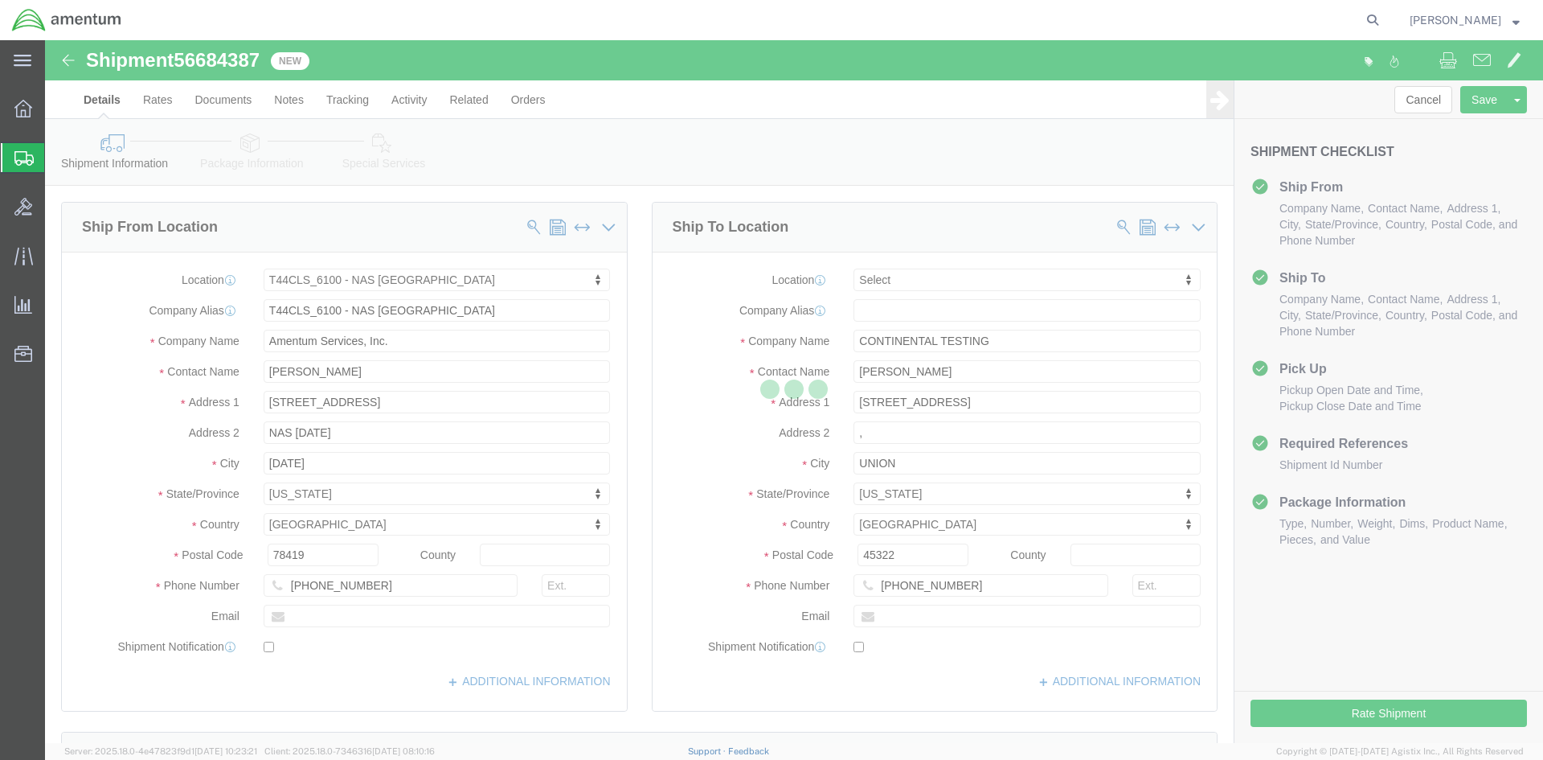
select select "42673"
select select
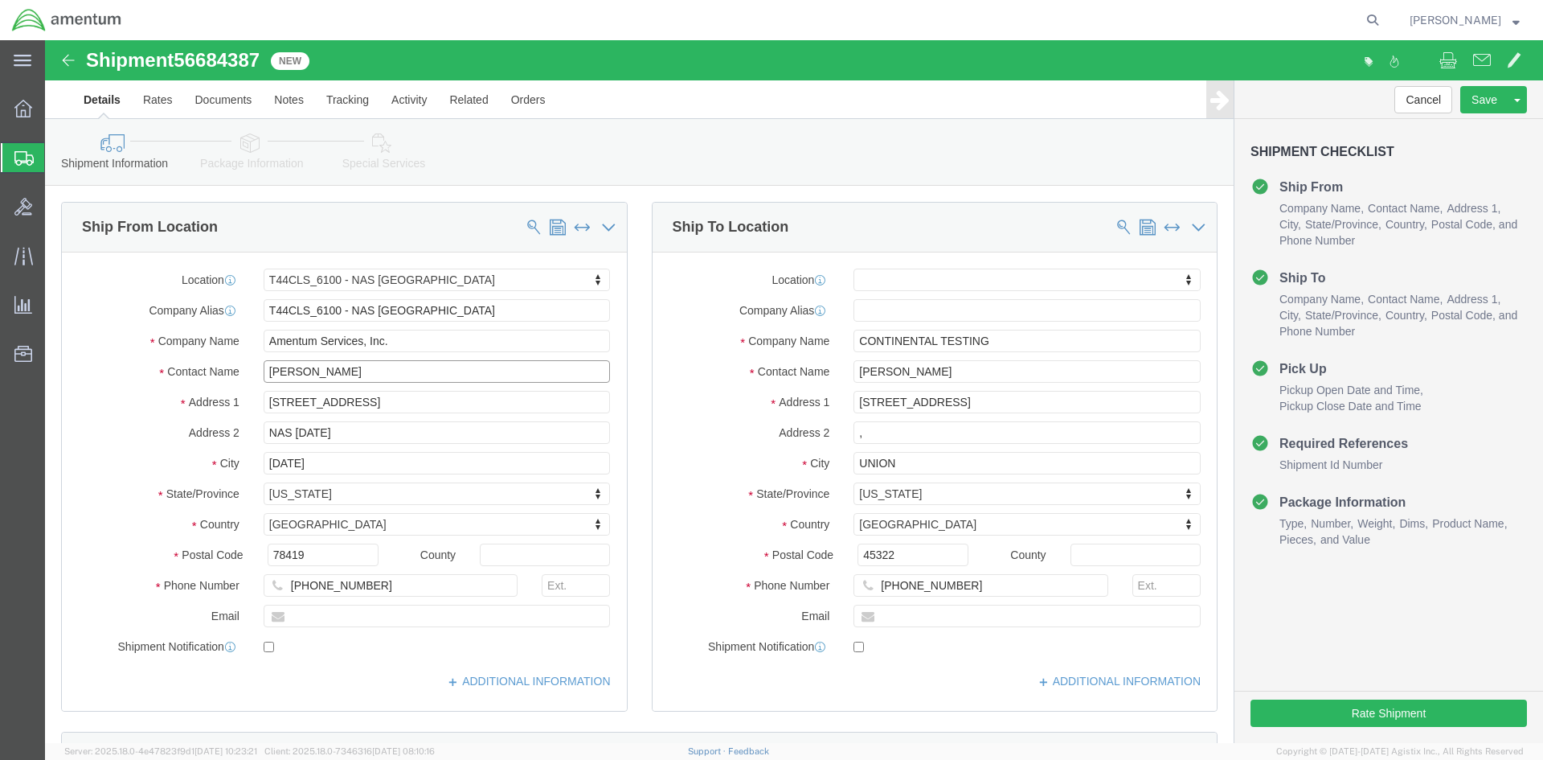
click input "[PERSON_NAME]"
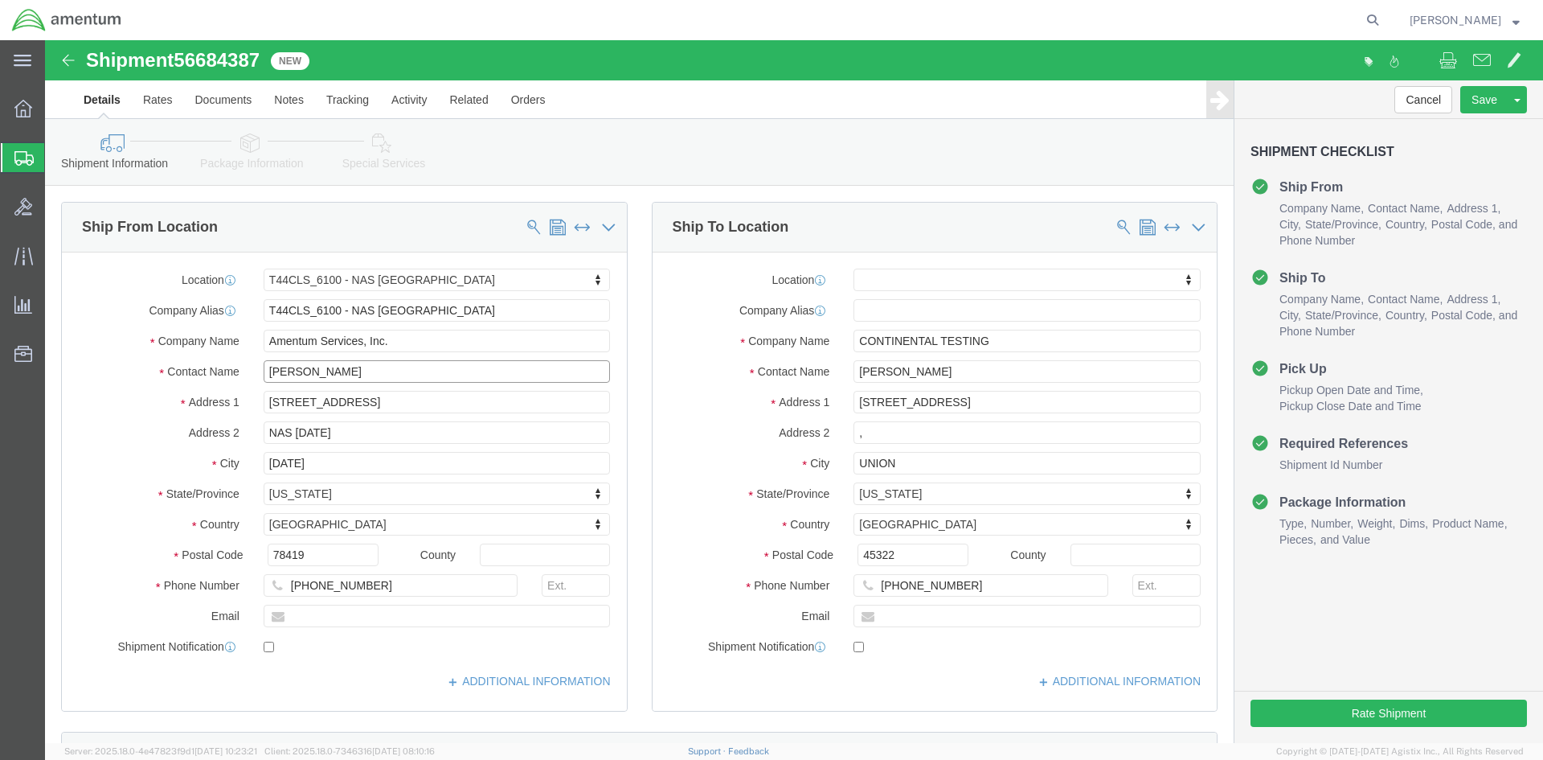
click input "[PERSON_NAME]"
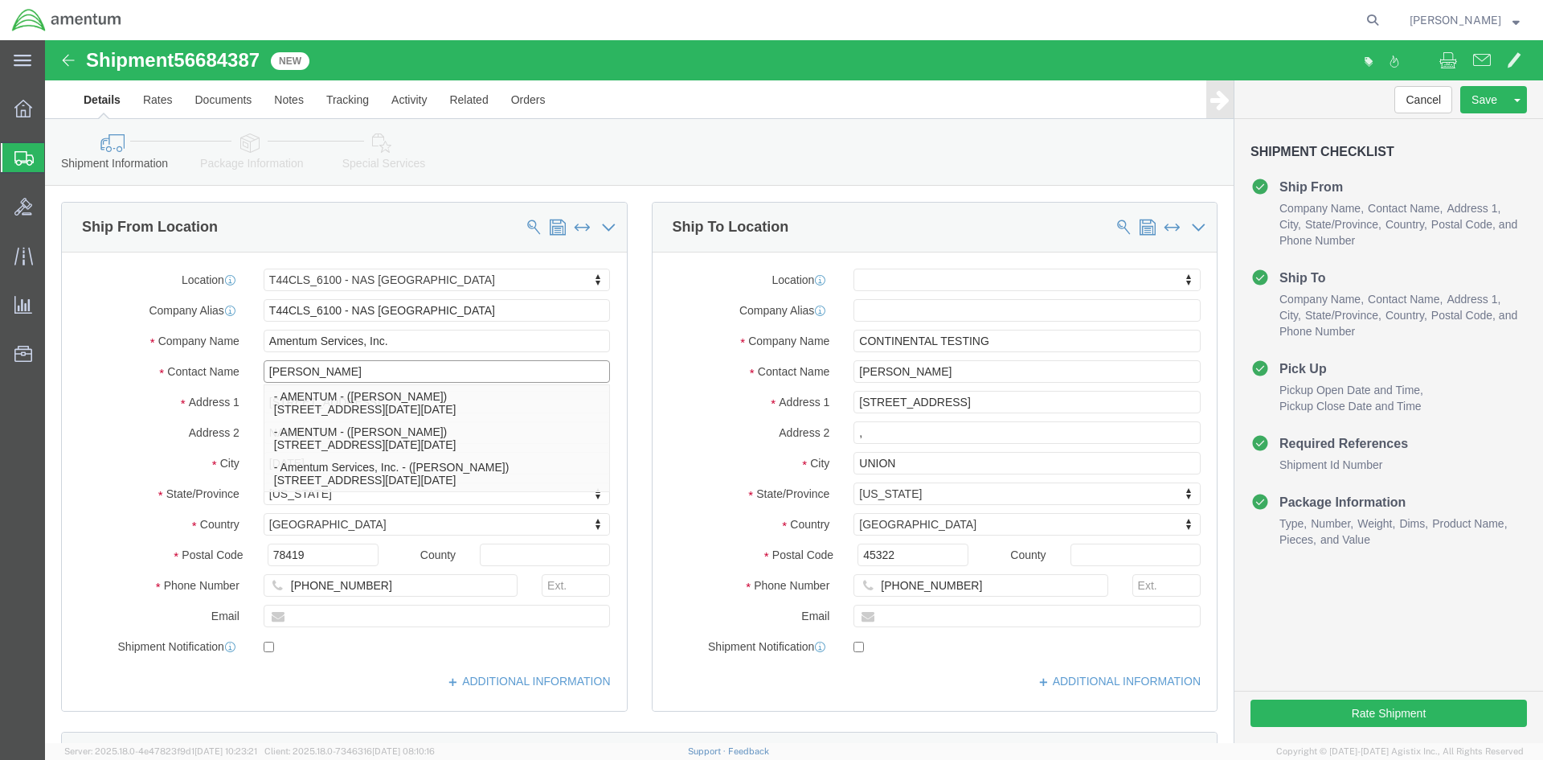
type input "[PERSON_NAME]"
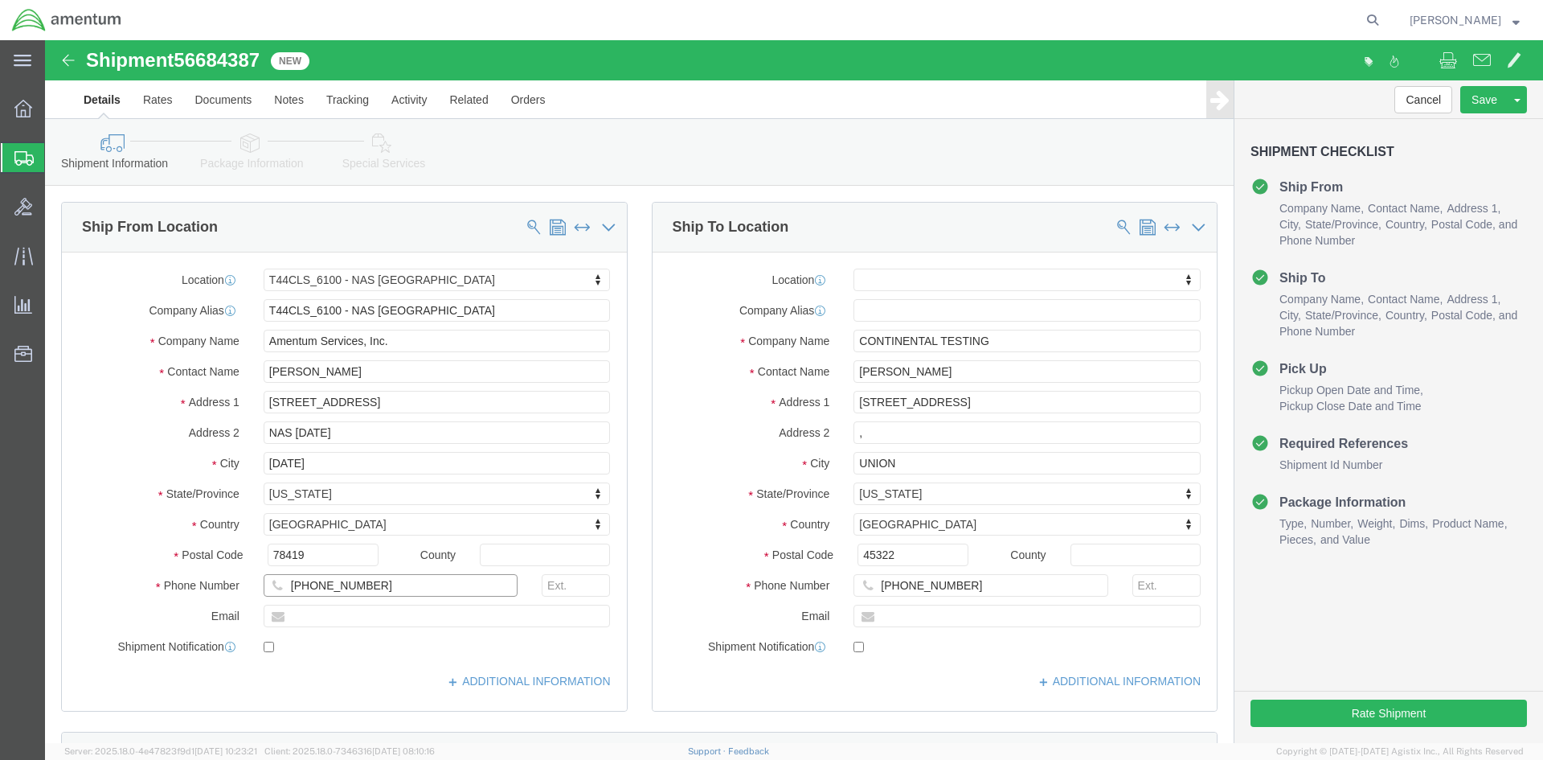
click input "[PHONE_NUMBER]"
type input "[PHONE_NUMBER]"
click input ","
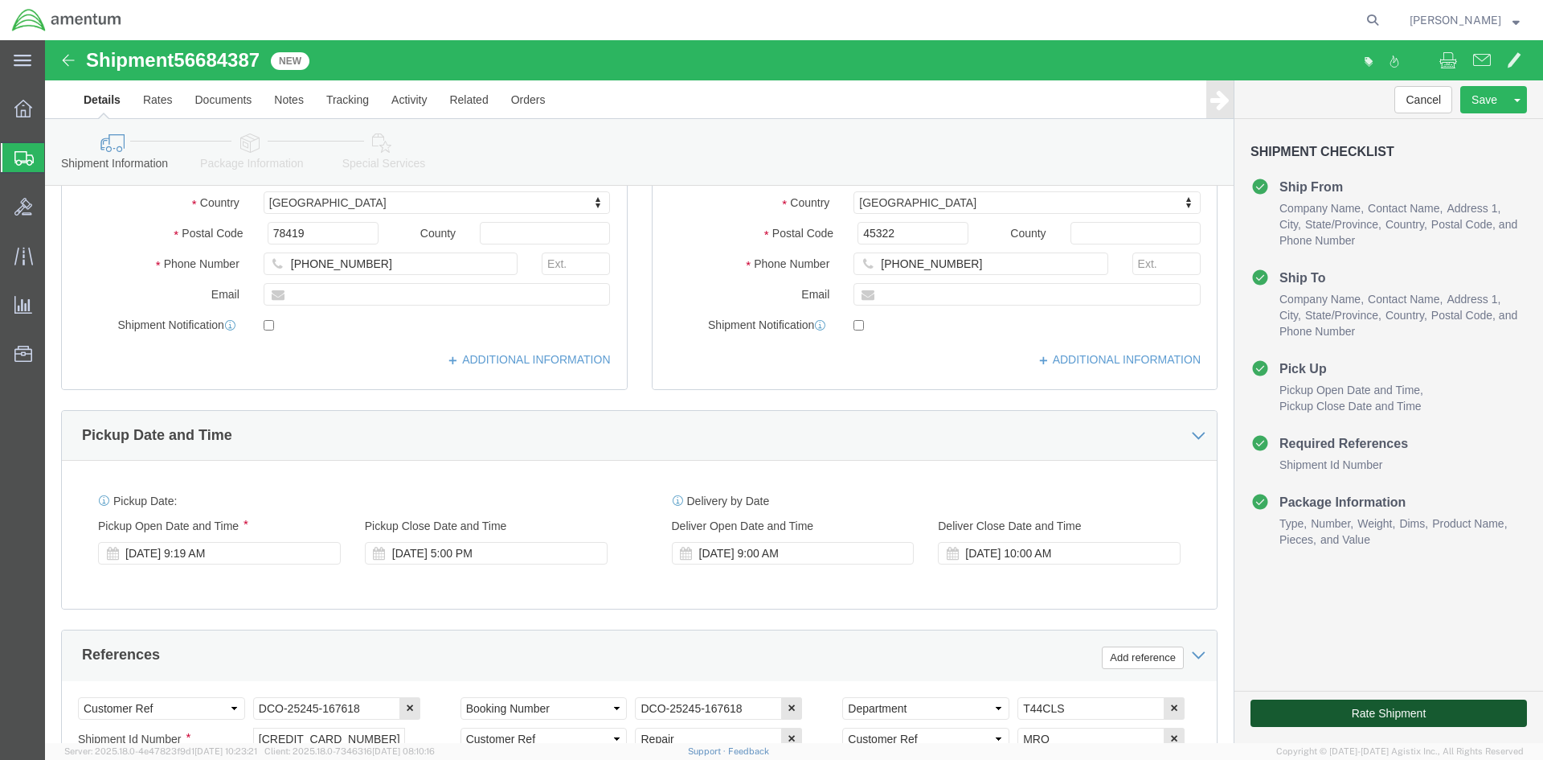
click button "Rate Shipment"
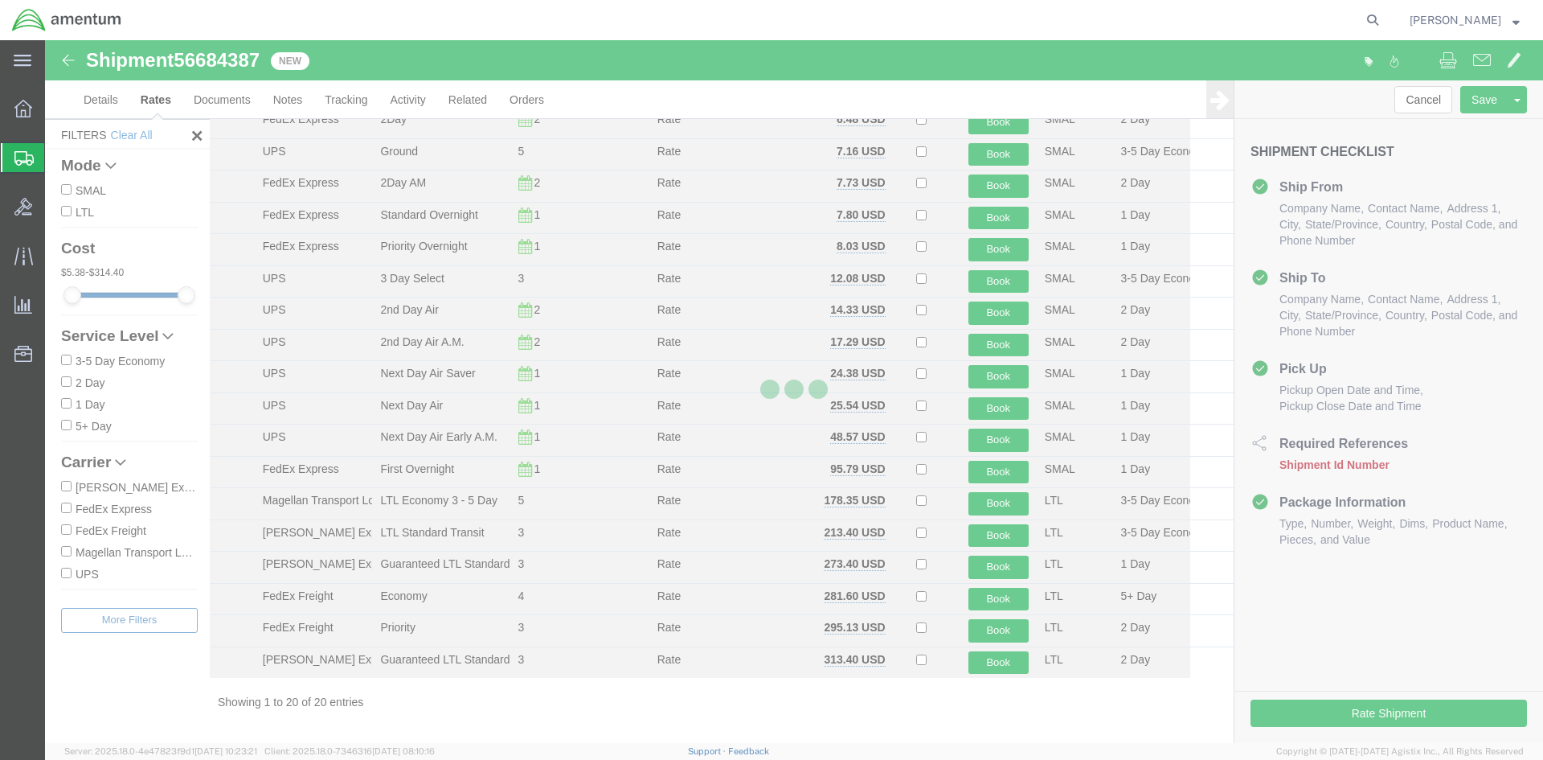
scroll to position [138, 0]
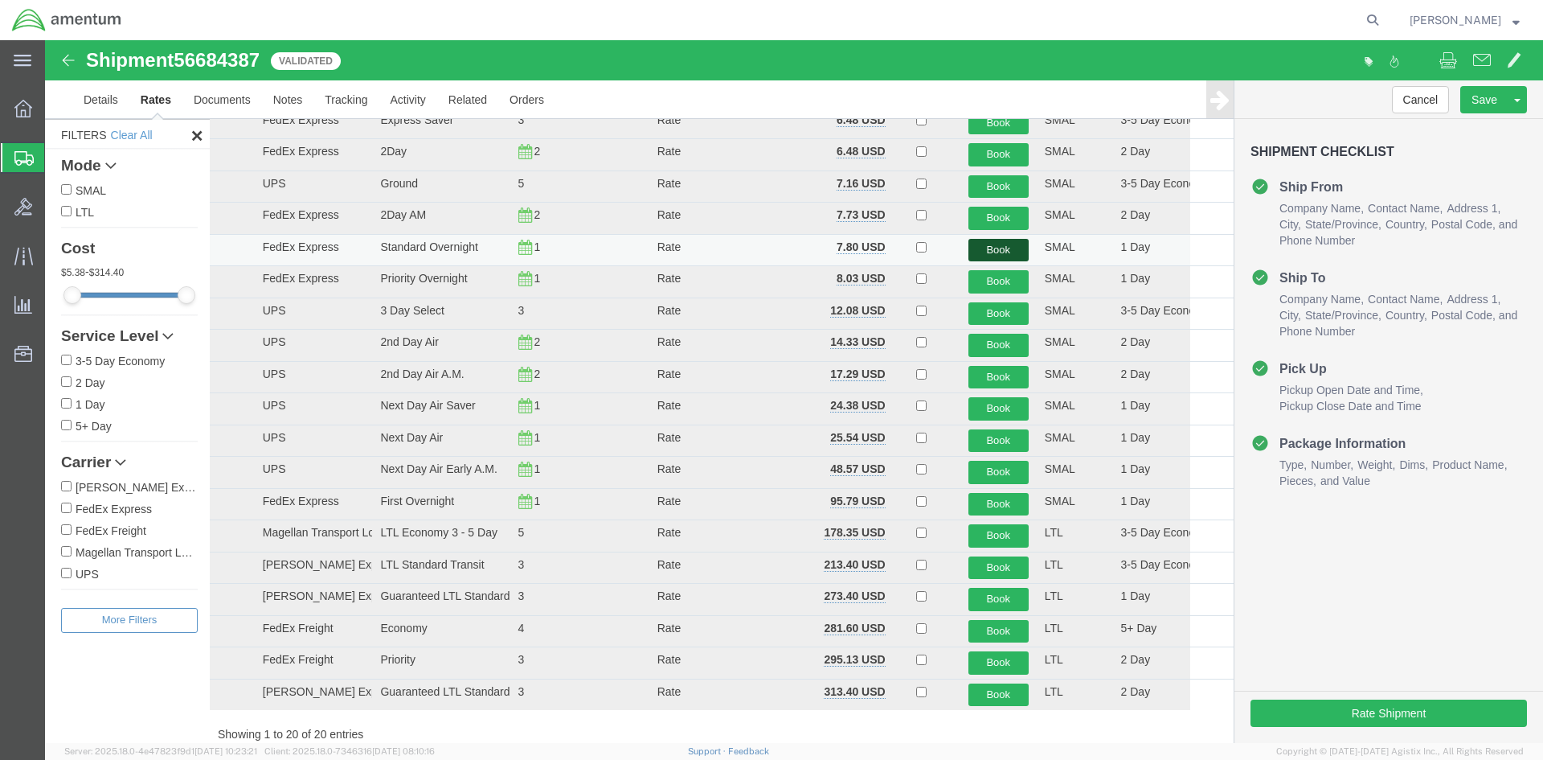
click at [973, 248] on button "Book" at bounding box center [999, 250] width 60 height 23
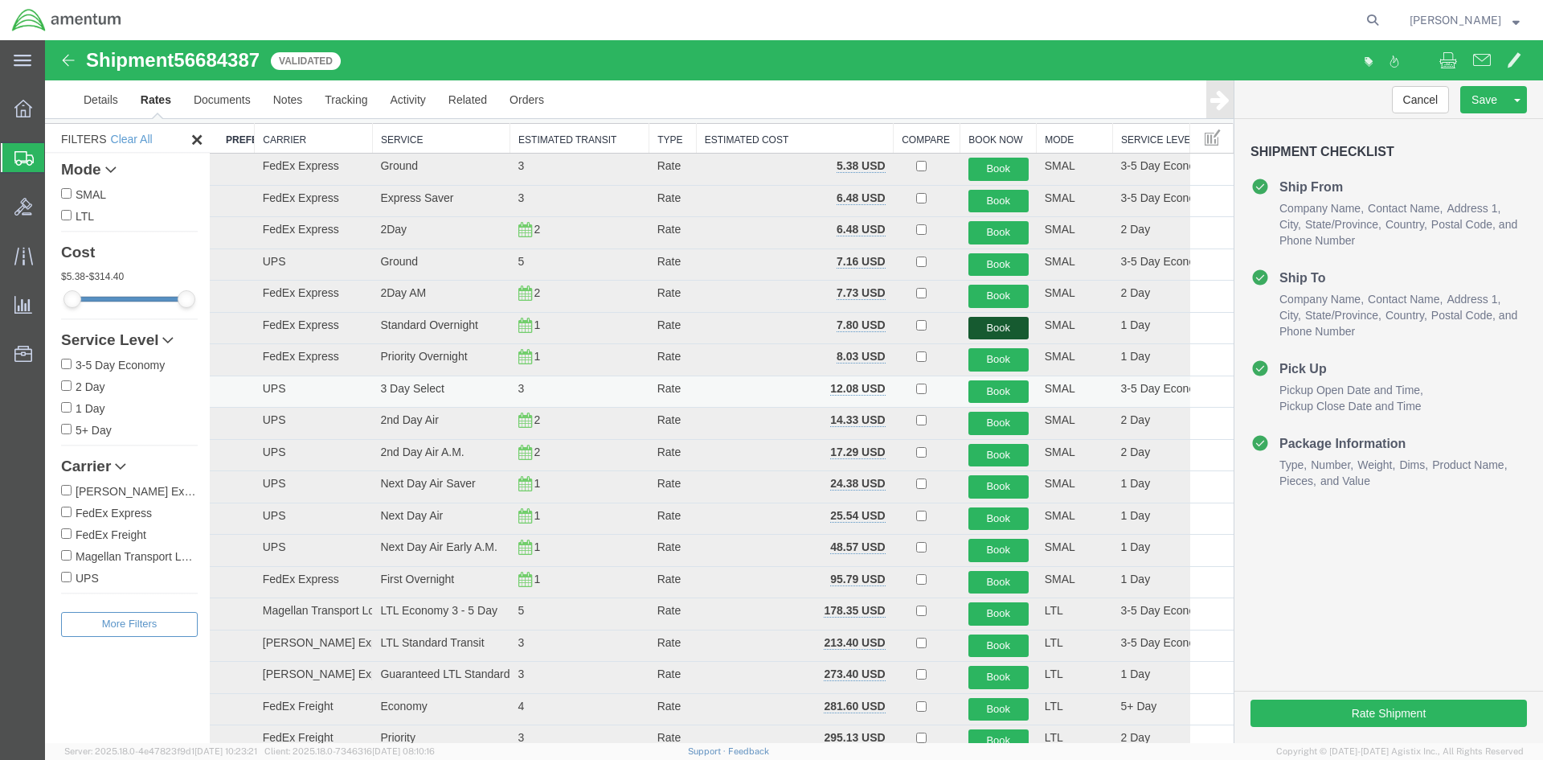
scroll to position [0, 0]
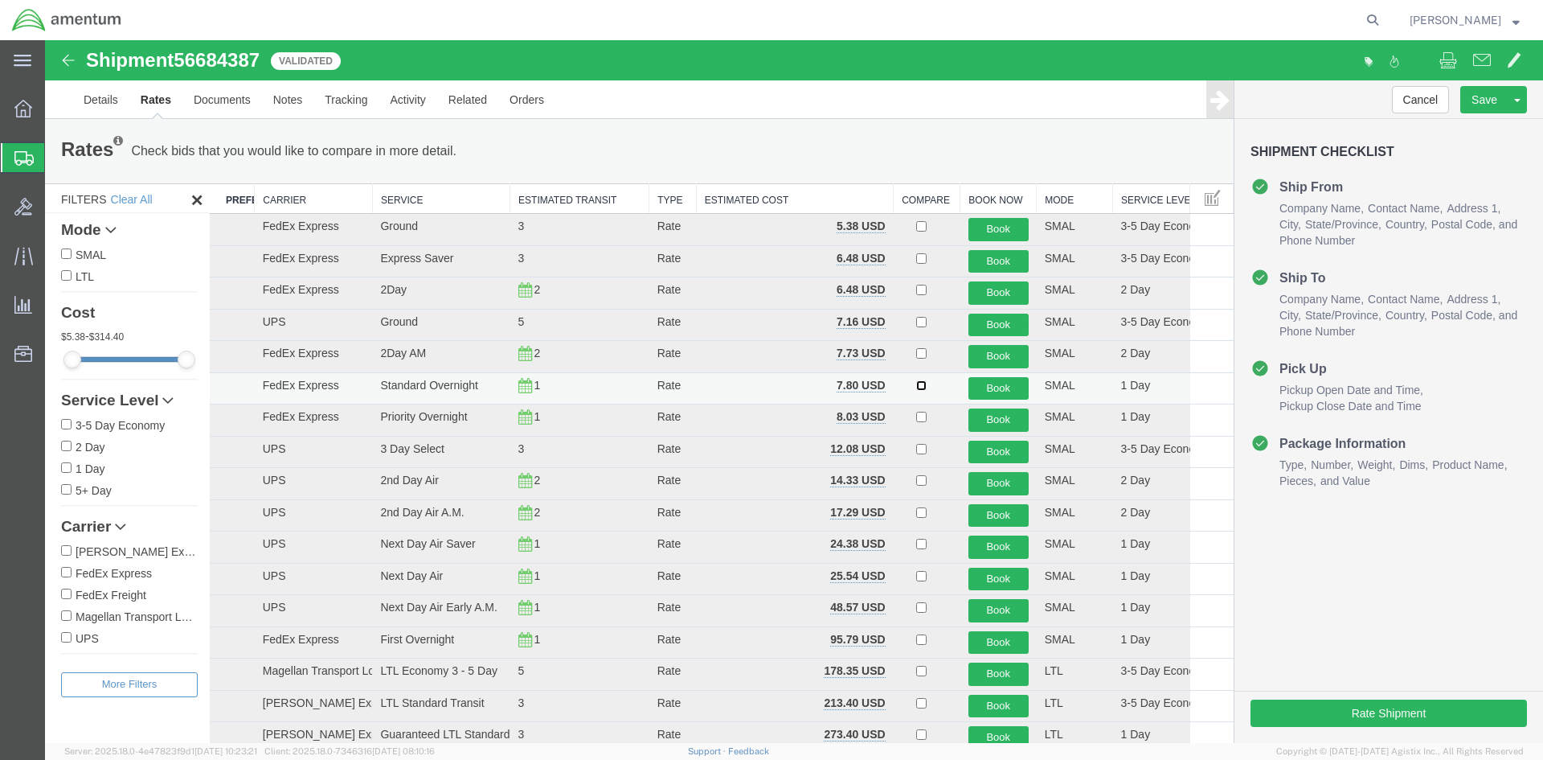
click at [918, 387] on input "checkbox" at bounding box center [921, 385] width 10 height 10
checkbox input "true"
click at [987, 387] on button "Book" at bounding box center [999, 388] width 60 height 23
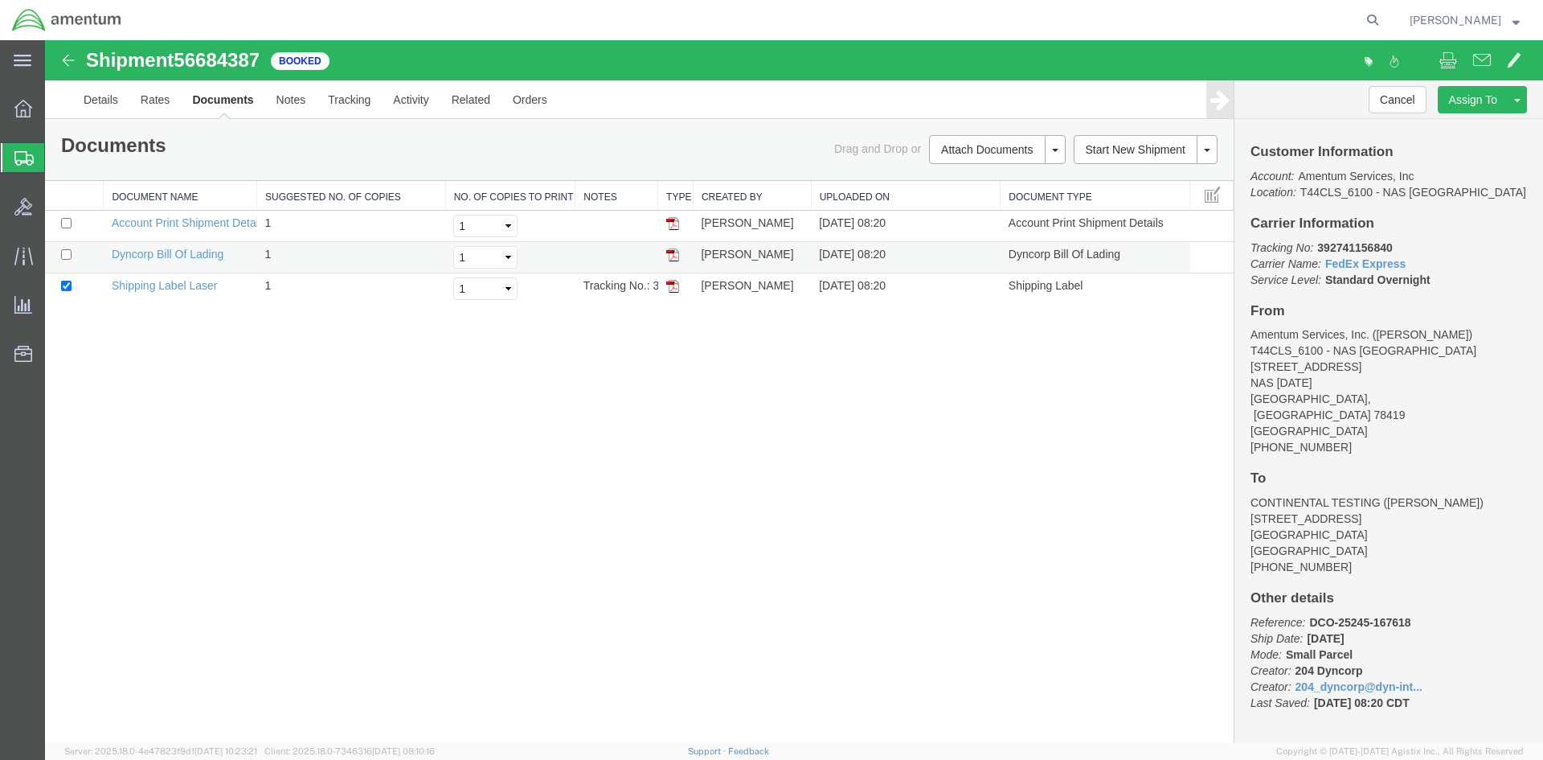
click at [670, 255] on img at bounding box center [672, 254] width 13 height 13
click at [673, 288] on img at bounding box center [672, 286] width 13 height 13
